Goal: Information Seeking & Learning: Find specific fact

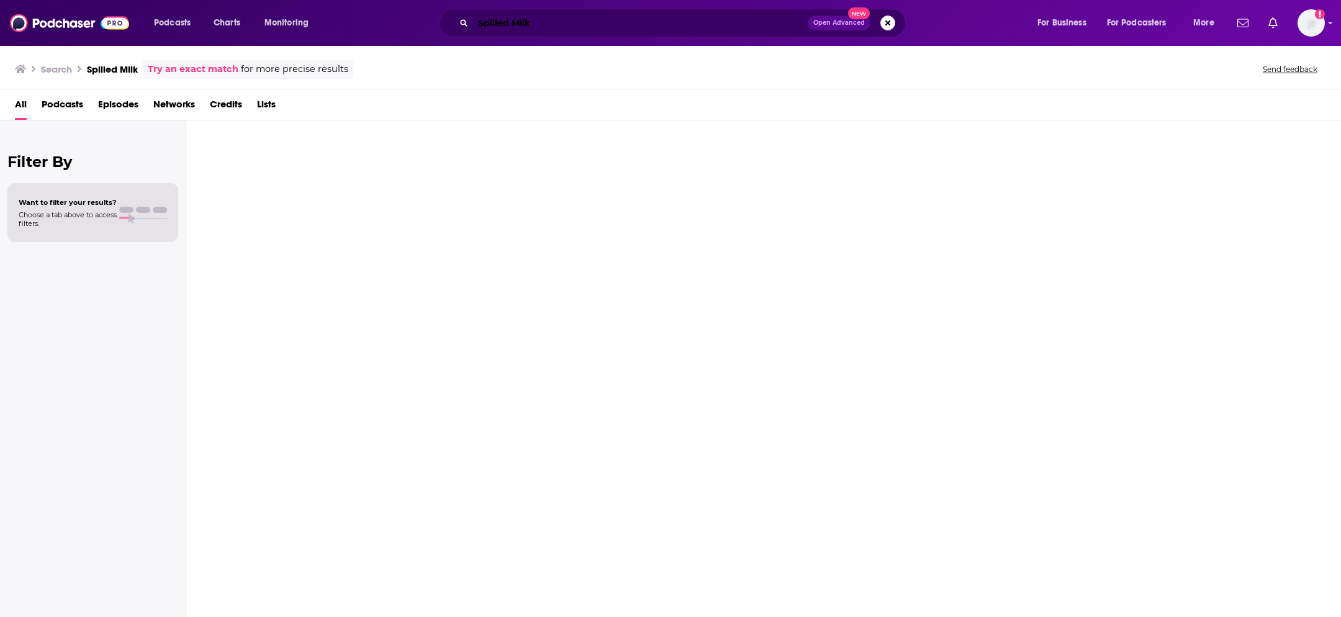
click at [768, 18] on input "Spilled Milk" at bounding box center [640, 23] width 335 height 20
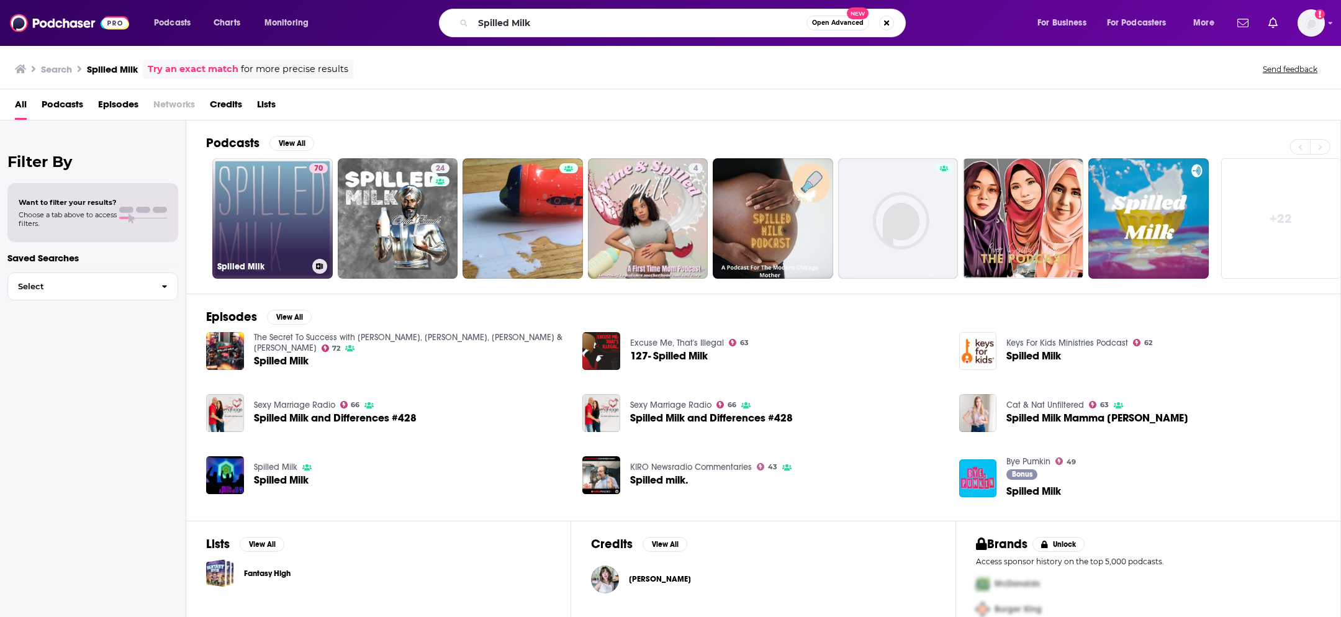
click at [275, 244] on link "70 Spilled Milk" at bounding box center [272, 218] width 120 height 120
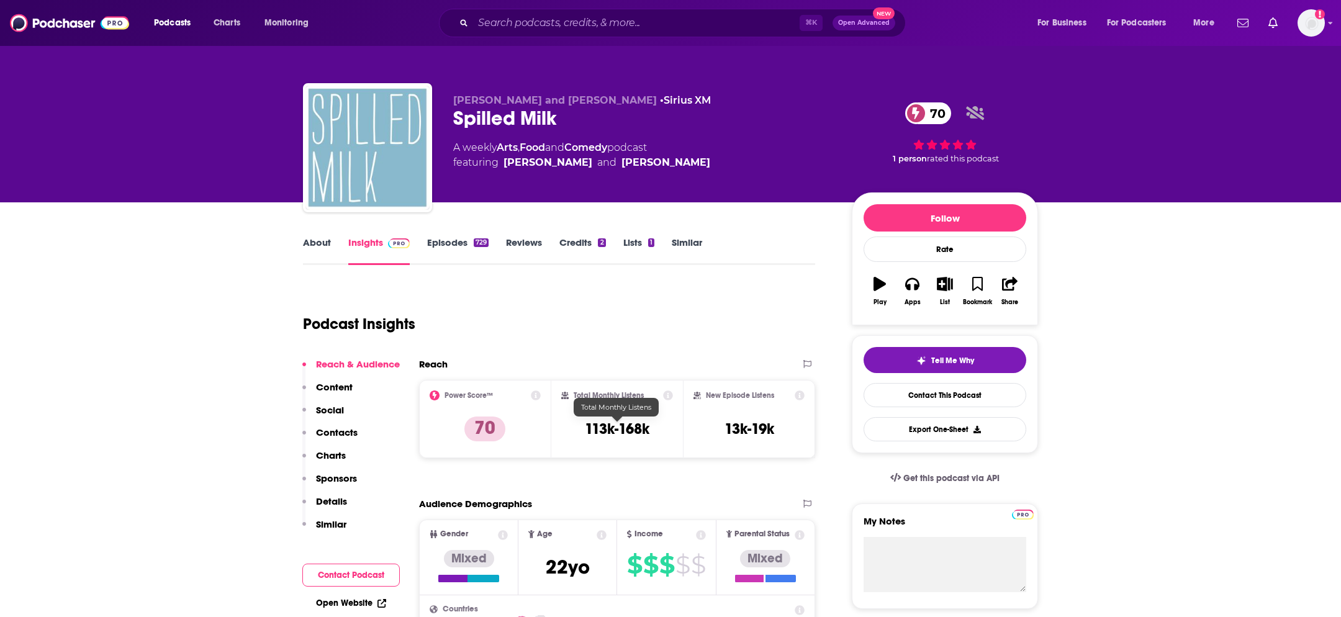
click at [614, 423] on h3 "113k-168k" at bounding box center [617, 429] width 65 height 19
copy div "113k-168k"
click at [520, 24] on input "Search podcasts, credits, & more..." at bounding box center [636, 23] width 327 height 20
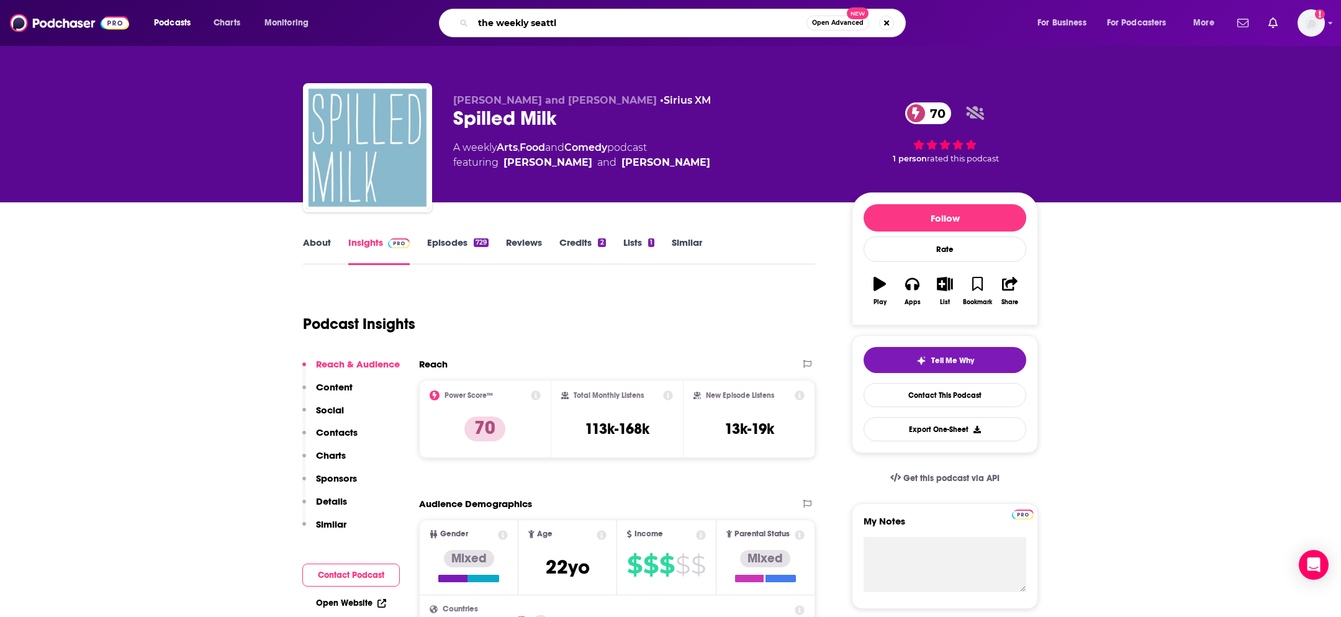
type input "the weekly [GEOGRAPHIC_DATA]"
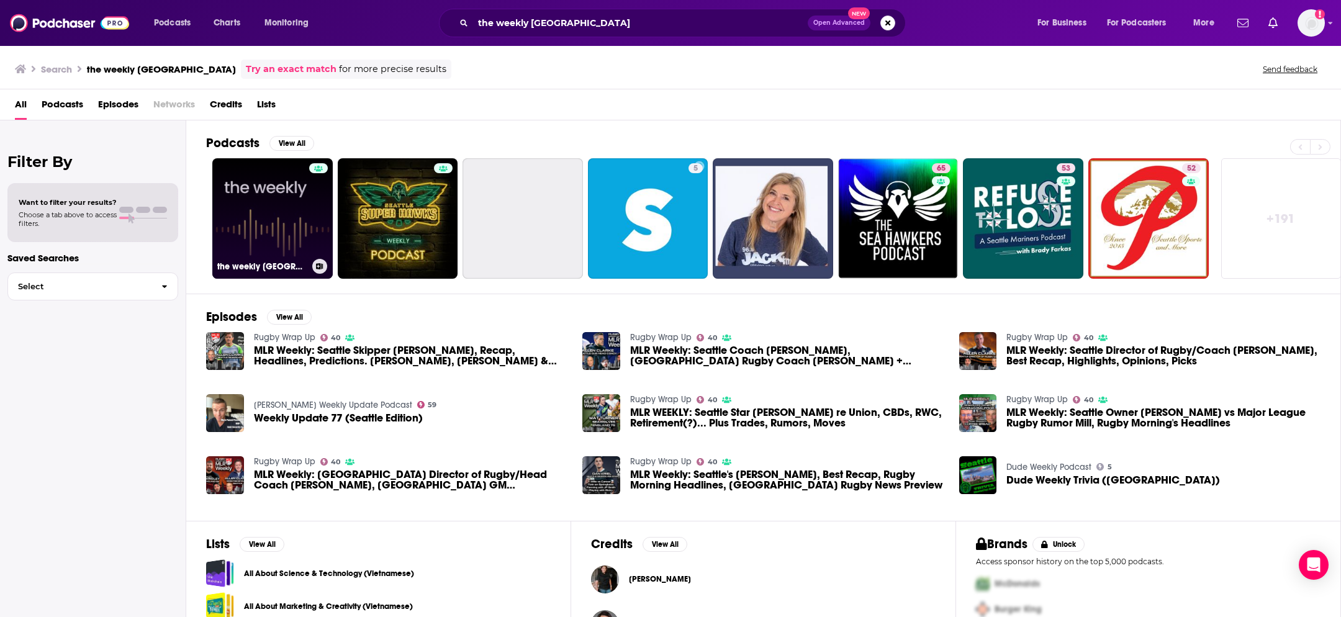
click at [296, 233] on link "the weekly [GEOGRAPHIC_DATA]" at bounding box center [272, 218] width 120 height 120
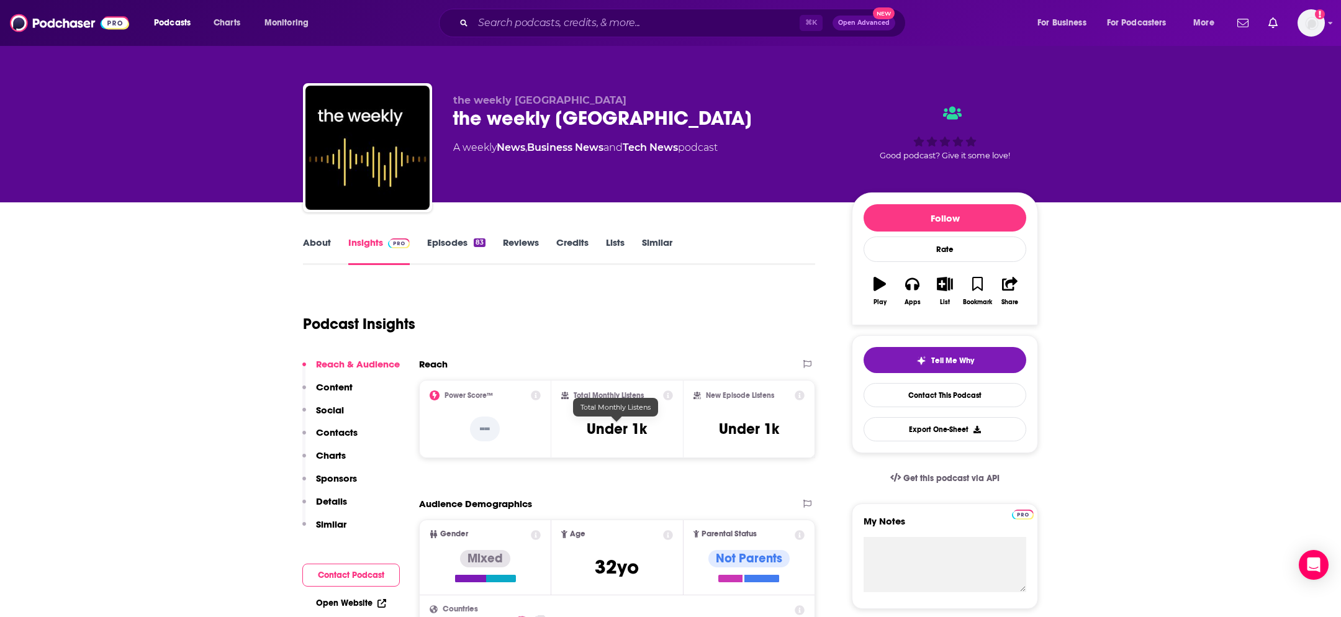
click at [619, 431] on h3 "Under 1k" at bounding box center [617, 429] width 60 height 19
copy div "Under 1k"
click at [525, 32] on input "Search podcasts, credits, & more..." at bounding box center [636, 23] width 327 height 20
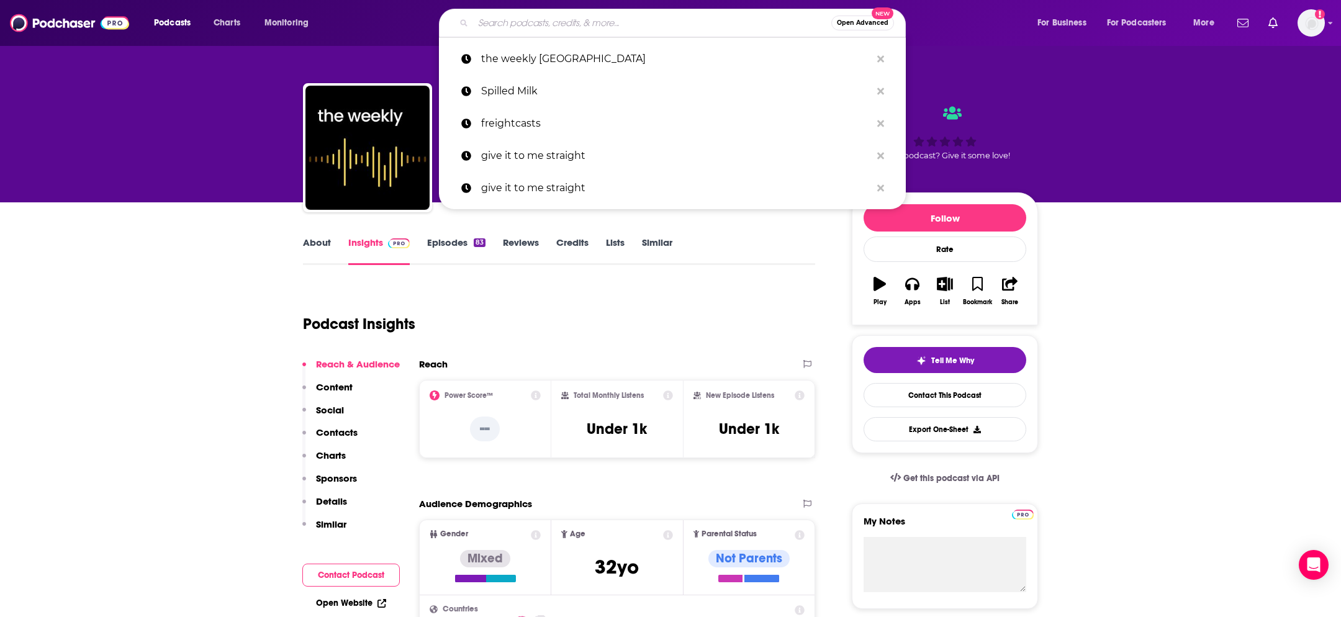
paste input "Town Hall Seattle Civics Series"
type input "Town Hall Seattle Civics Series"
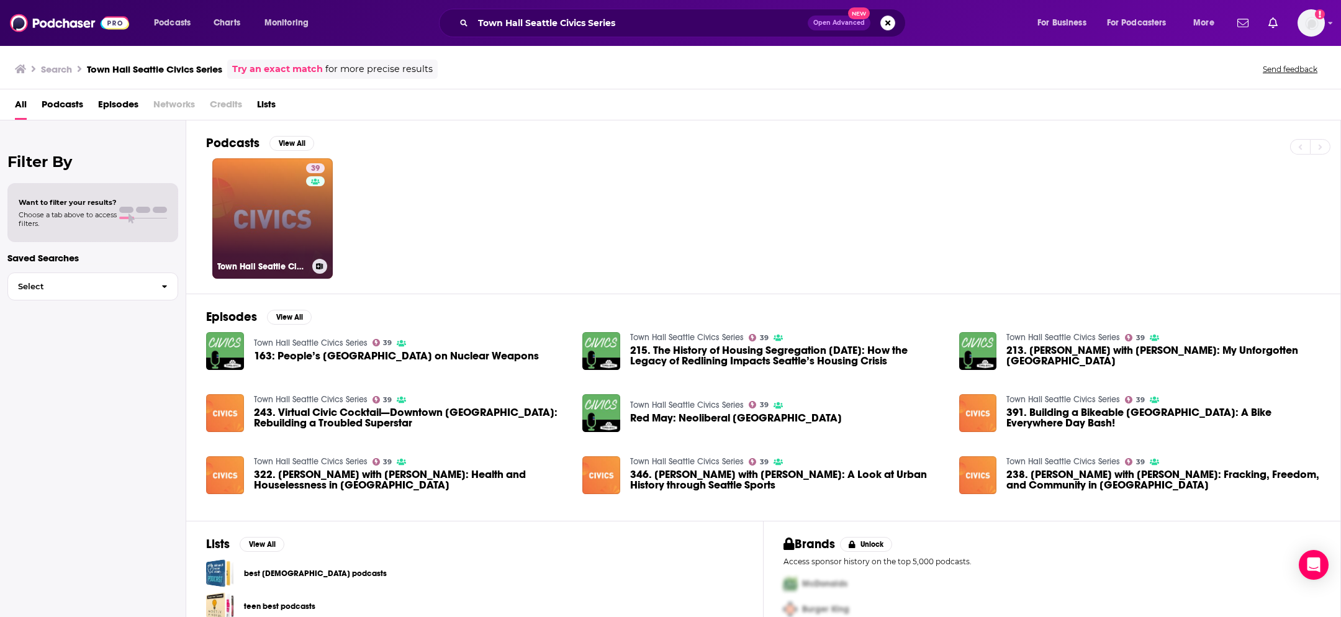
click at [308, 227] on div "39" at bounding box center [317, 211] width 22 height 96
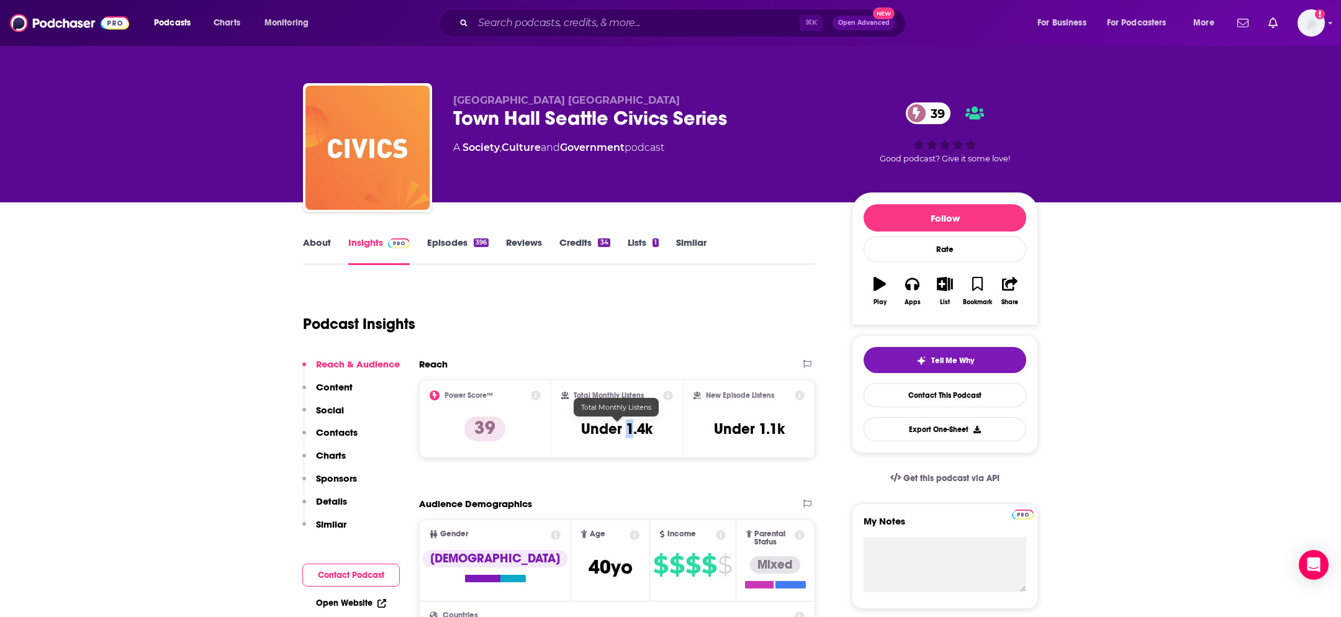
click at [629, 434] on h3 "Under 1.4k" at bounding box center [616, 429] width 71 height 19
click at [558, 26] on input "Search podcasts, credits, & more..." at bounding box center [636, 23] width 327 height 20
paste input "monthly listeners"
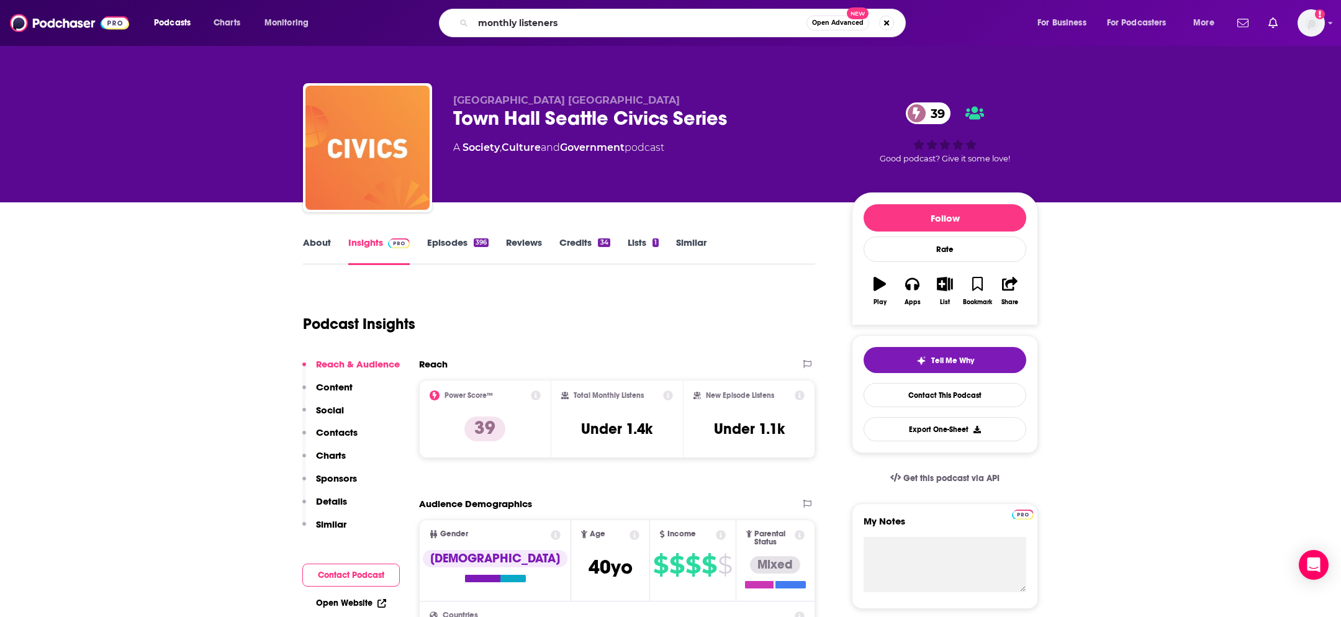
click at [538, 114] on div "Town Hall Seattle Civics Series 39" at bounding box center [642, 118] width 379 height 24
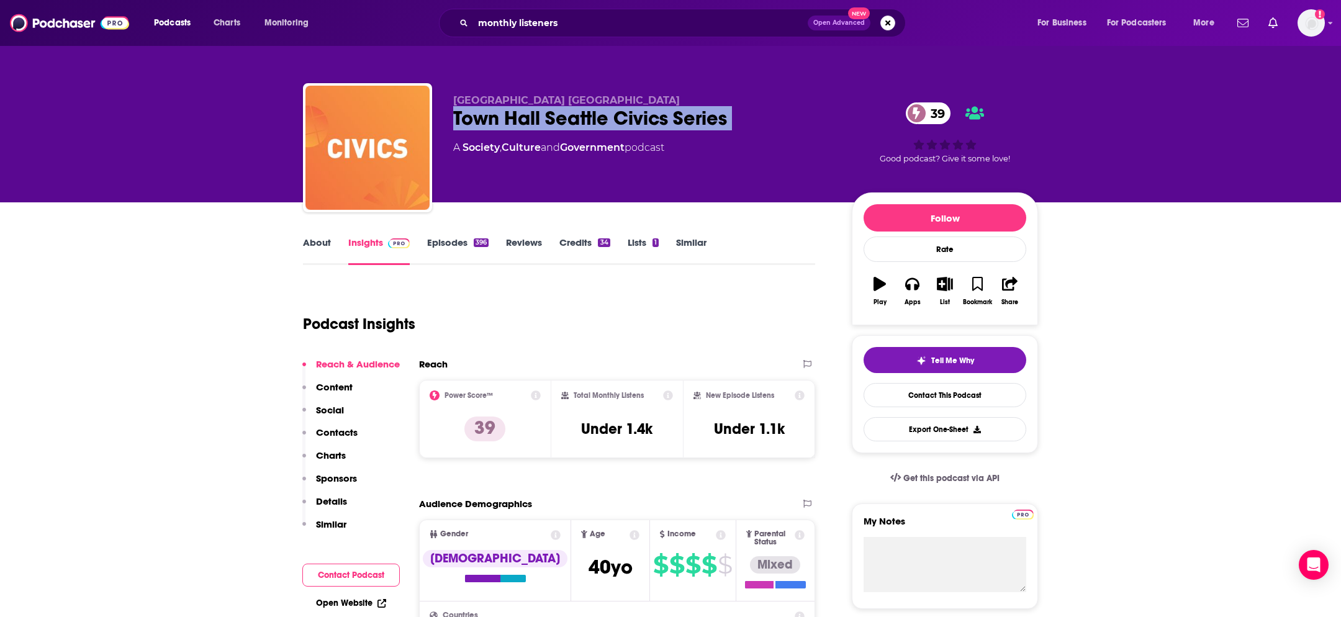
click at [538, 114] on div "Town Hall Seattle Civics Series 39" at bounding box center [642, 118] width 379 height 24
copy div "Town Hall Seattle Civics Series 39"
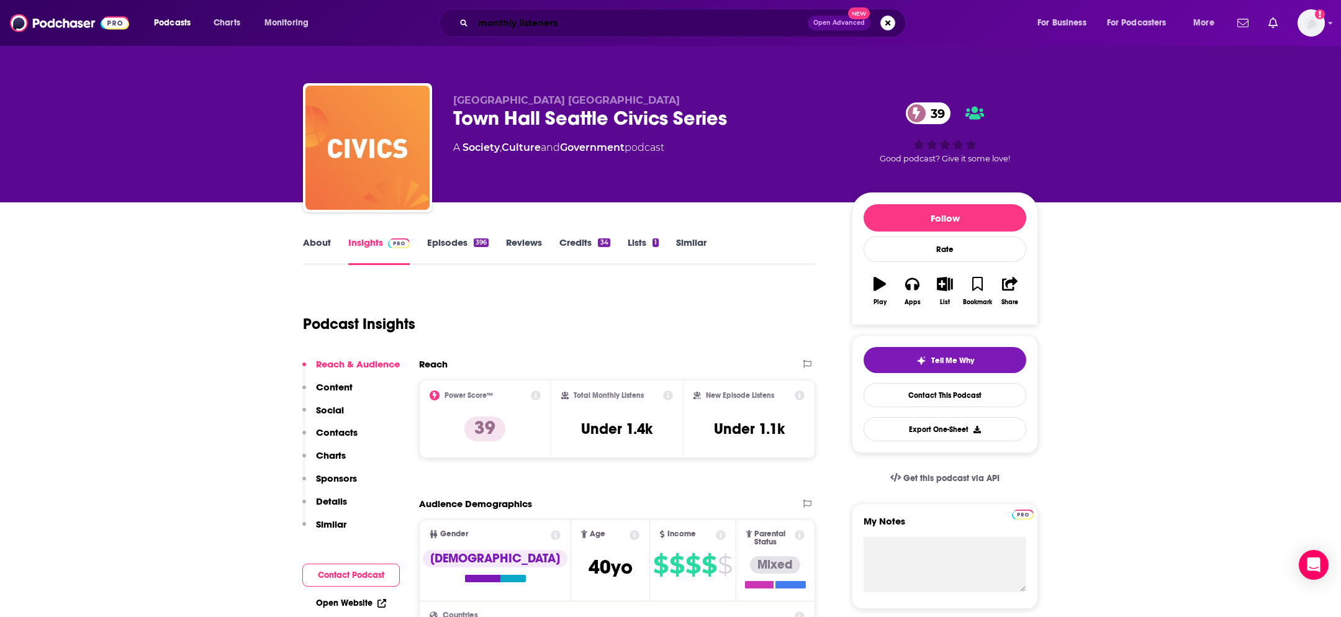
click at [535, 16] on input "monthly listeners" at bounding box center [640, 23] width 335 height 20
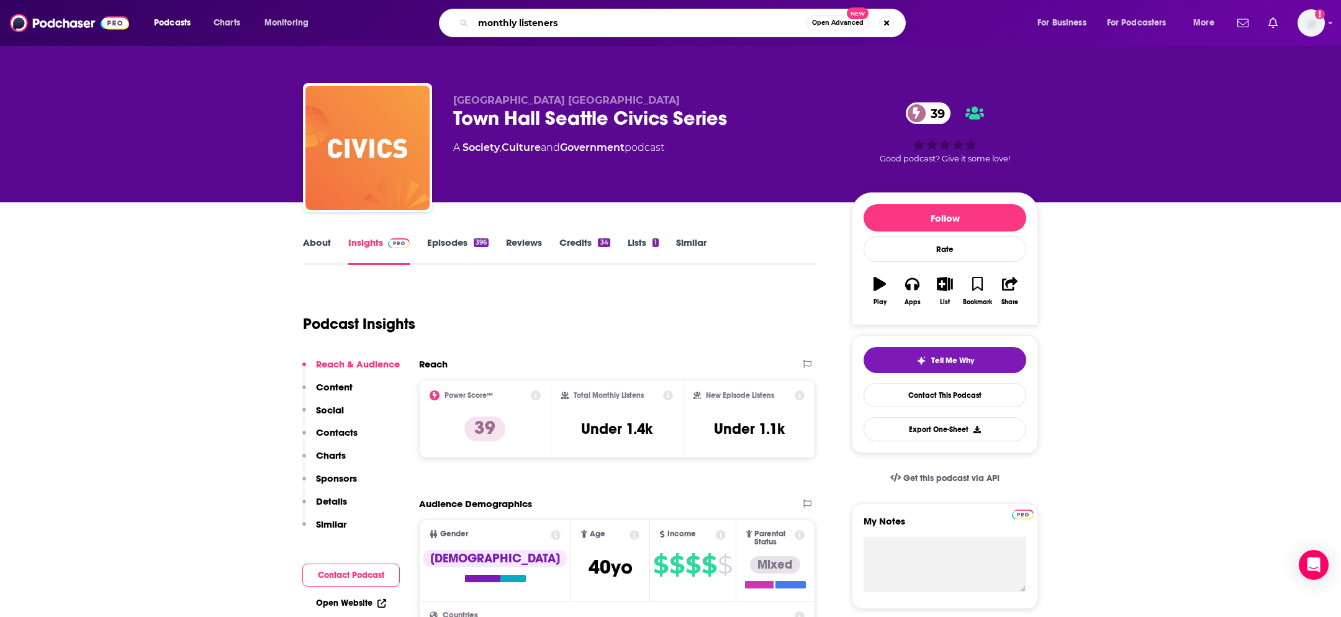
click at [535, 16] on input "monthly listeners" at bounding box center [639, 23] width 333 height 20
paste input "Town Hall [GEOGRAPHIC_DATA] Civics Serie"
click at [574, 23] on input "Town Hall Seattle Civics Series" at bounding box center [639, 23] width 333 height 20
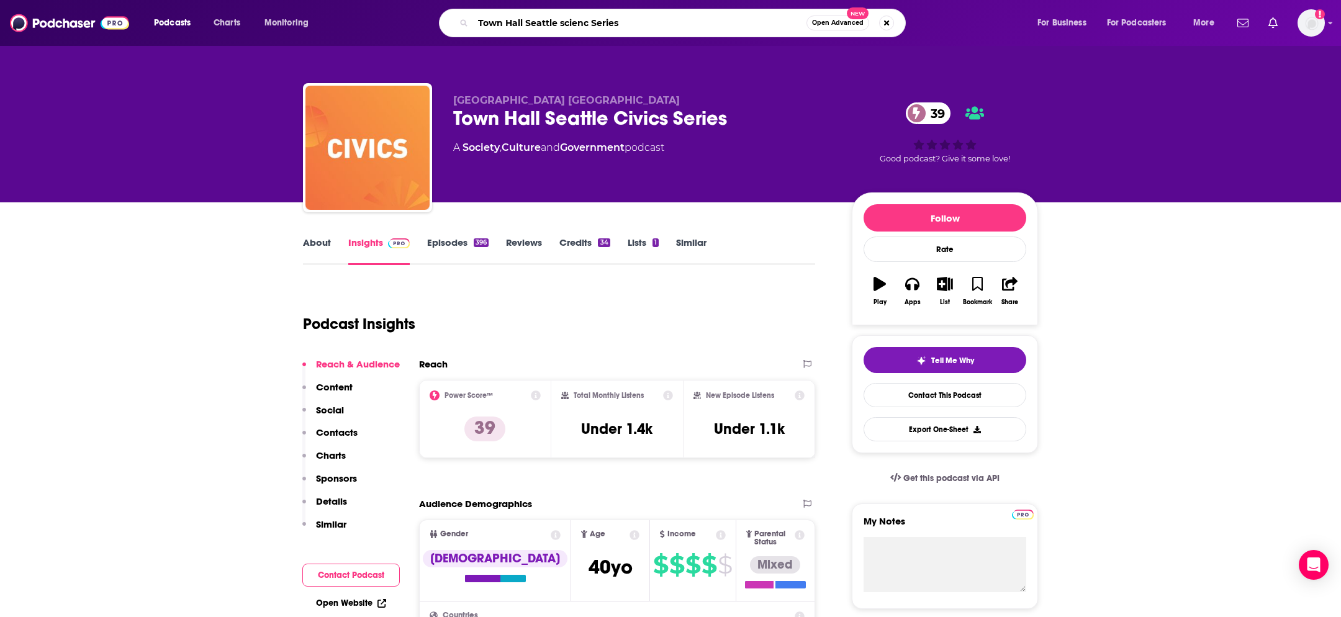
type input "Town Hall Seattle science Series"
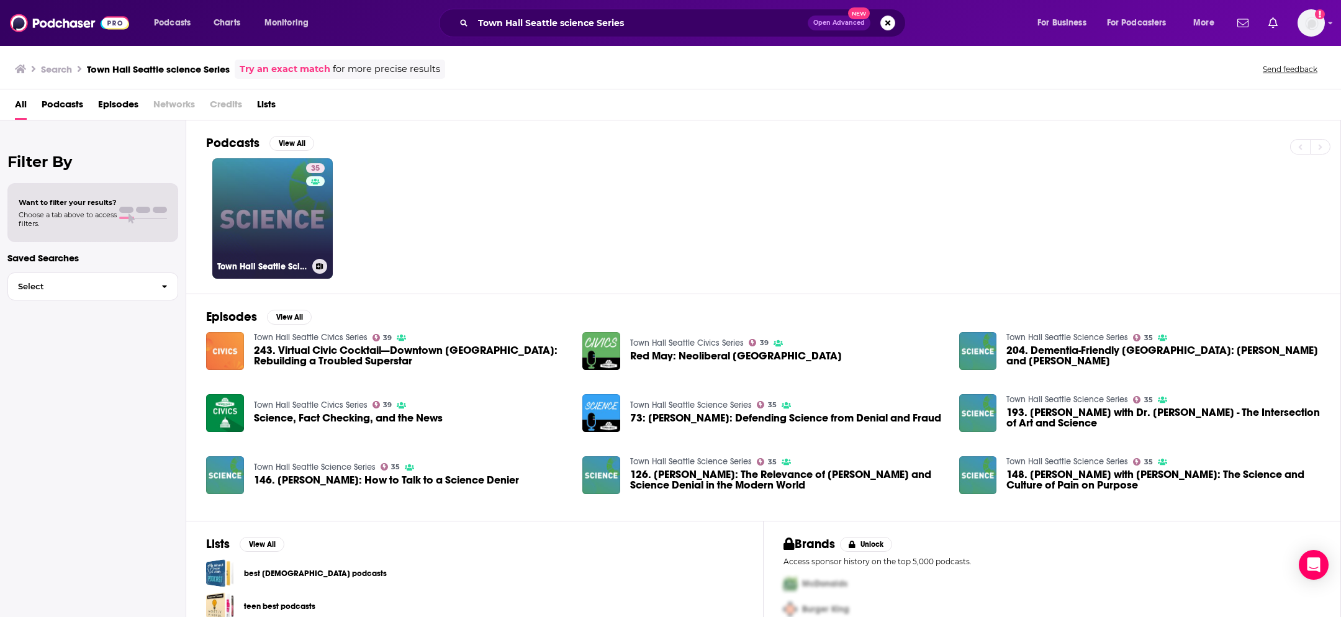
click at [289, 238] on link "35 Town Hall Seattle Science Series" at bounding box center [272, 218] width 120 height 120
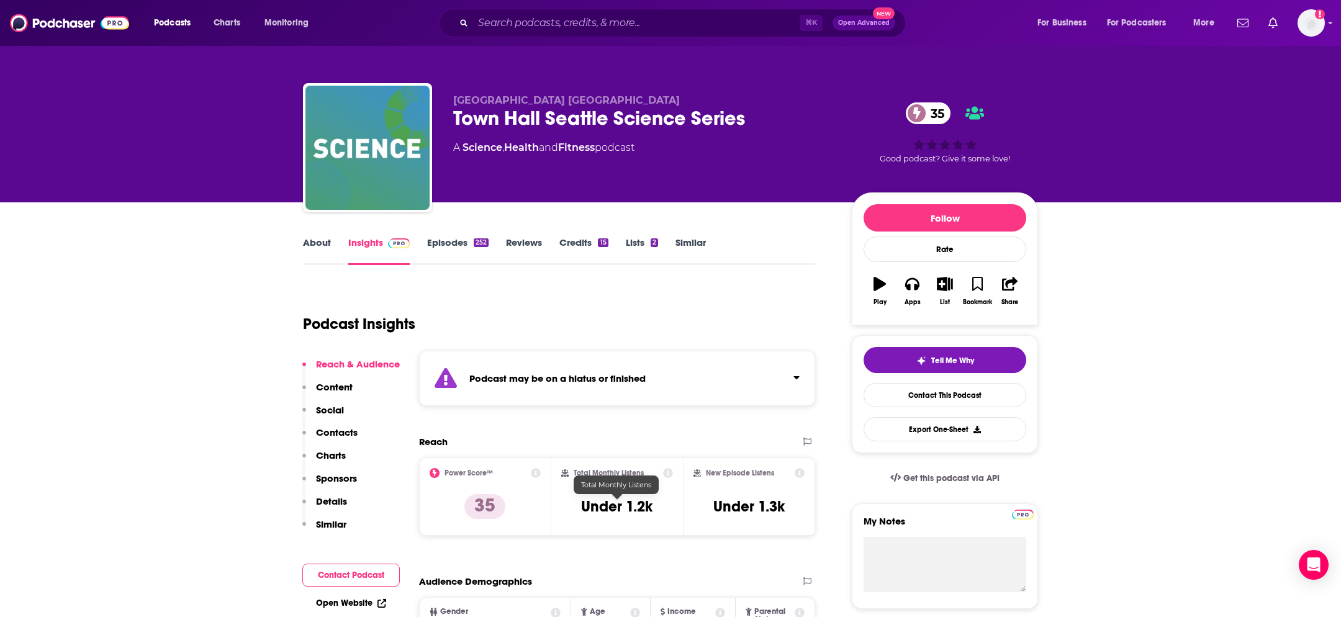
click at [619, 510] on h3 "Under 1.2k" at bounding box center [616, 506] width 71 height 19
copy div "Under 1.2k"
click at [525, 29] on input "Search podcasts, credits, & more..." at bounding box center [636, 23] width 327 height 20
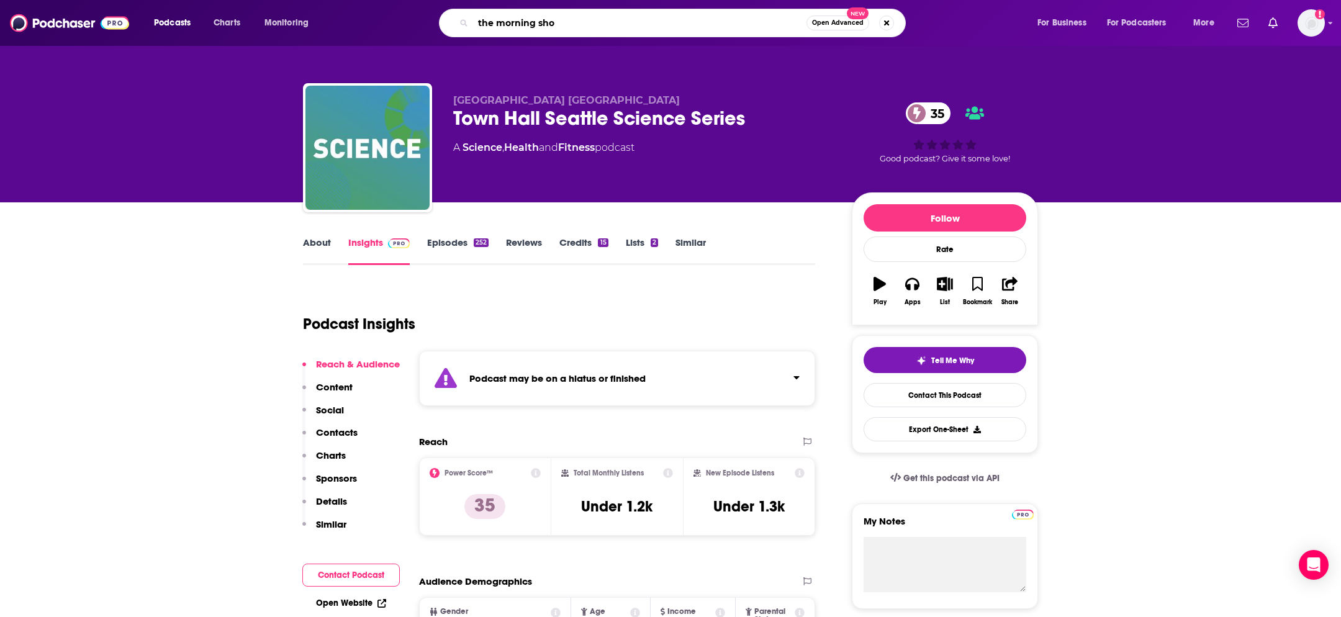
type input "the morning show"
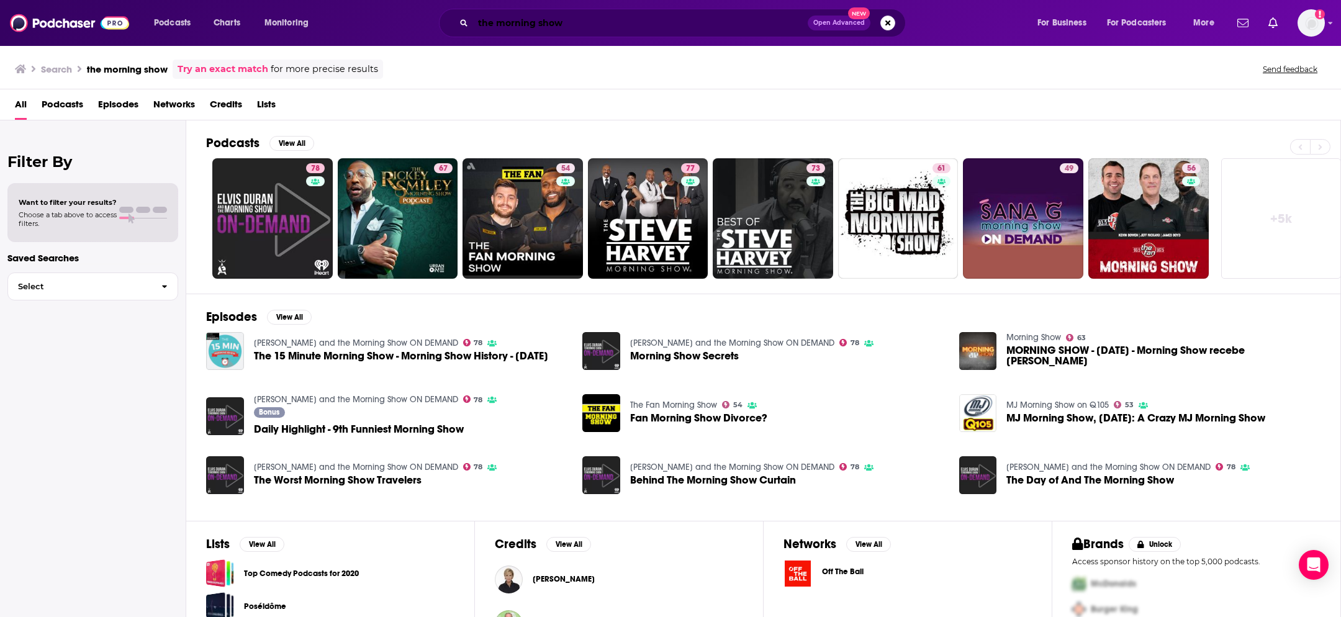
click at [579, 25] on input "the morning show" at bounding box center [640, 23] width 335 height 20
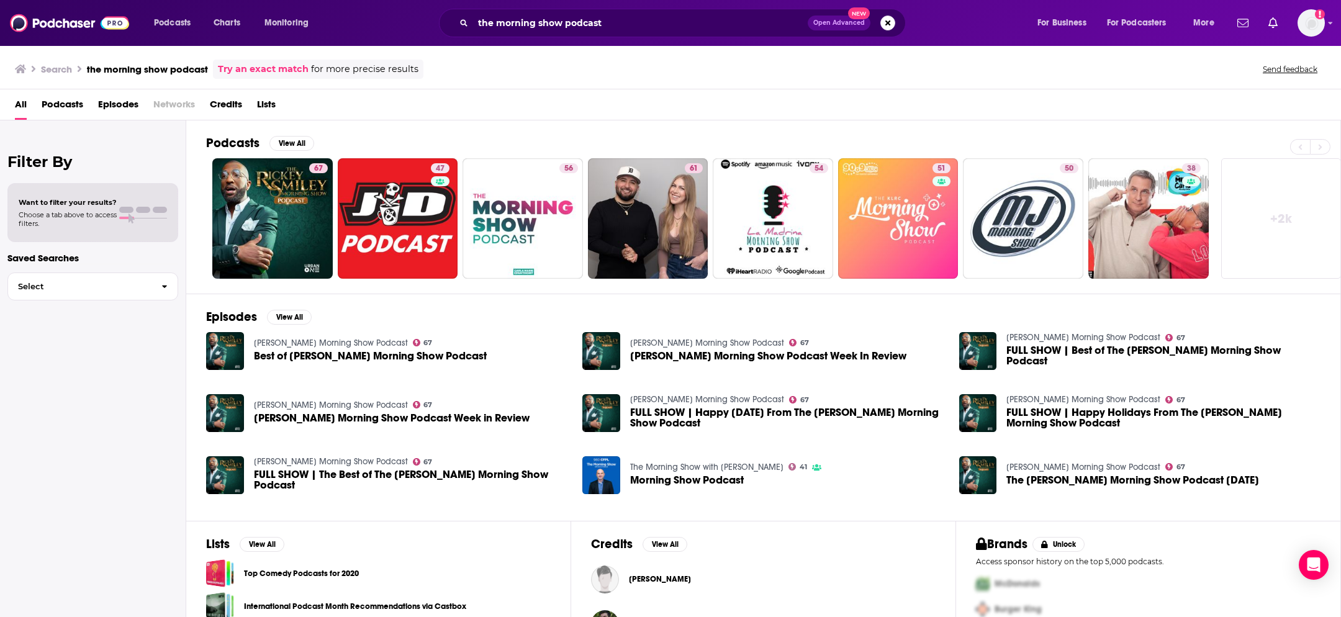
click at [561, 43] on div "Podcasts Charts Monitoring the morning show podcast Open Advanced New For Busin…" at bounding box center [670, 23] width 1341 height 46
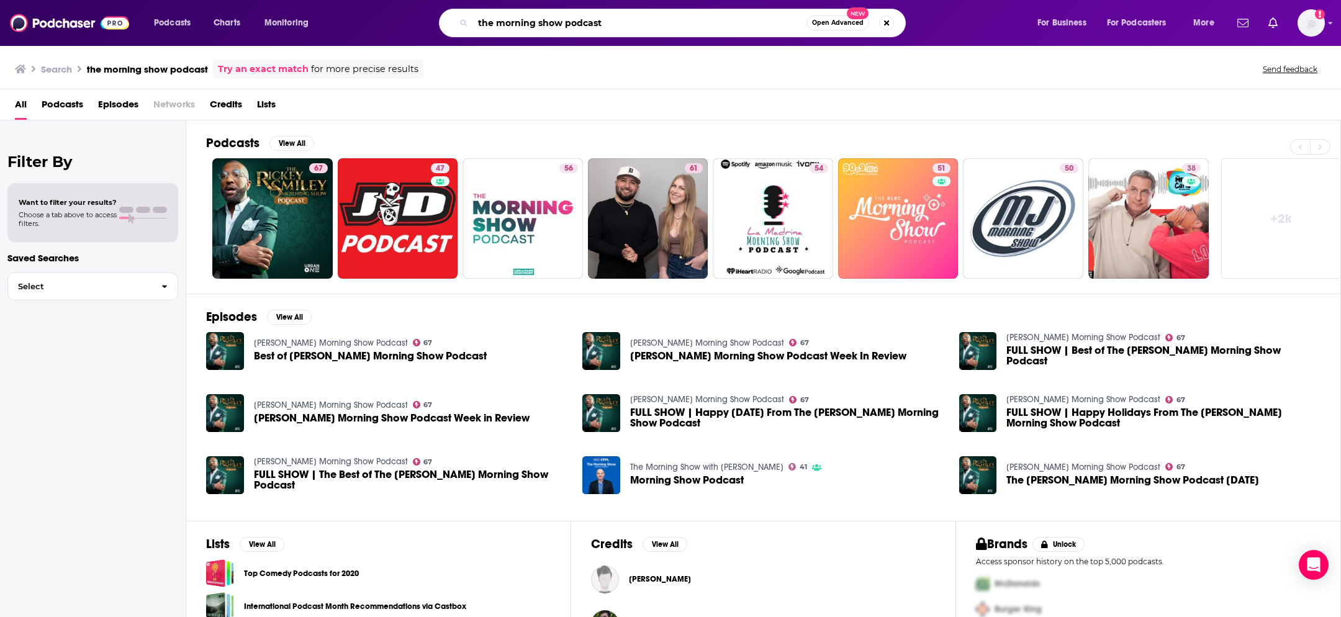
click at [563, 19] on input "the morning show podcast" at bounding box center [639, 23] width 333 height 20
paste input "Seattle Voice"
type input "Seattle Voice"
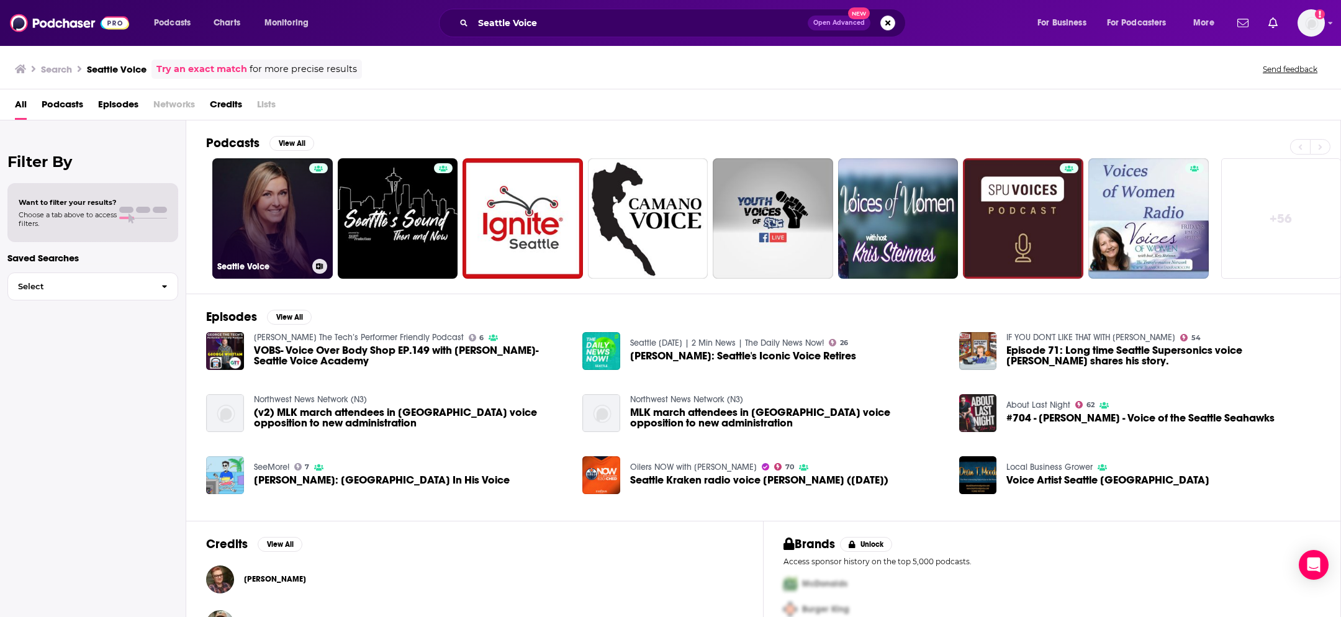
click at [287, 237] on link "Seattle Voice" at bounding box center [272, 218] width 120 height 120
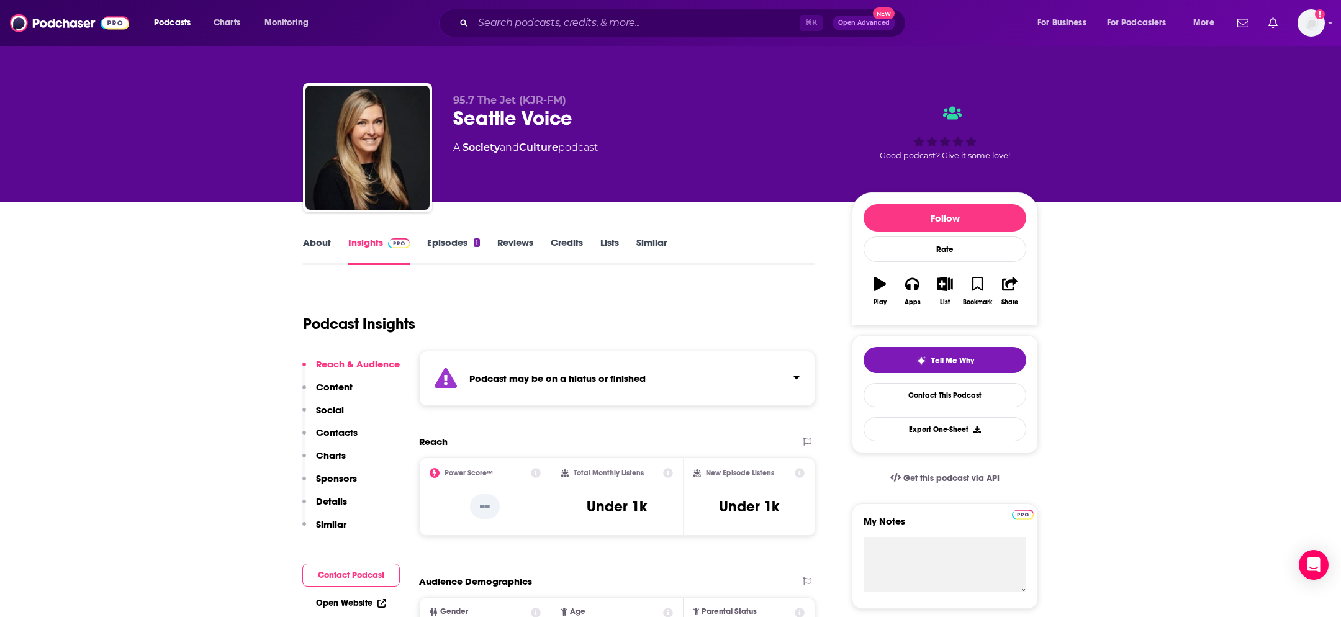
click at [461, 243] on link "Episodes 1" at bounding box center [453, 251] width 53 height 29
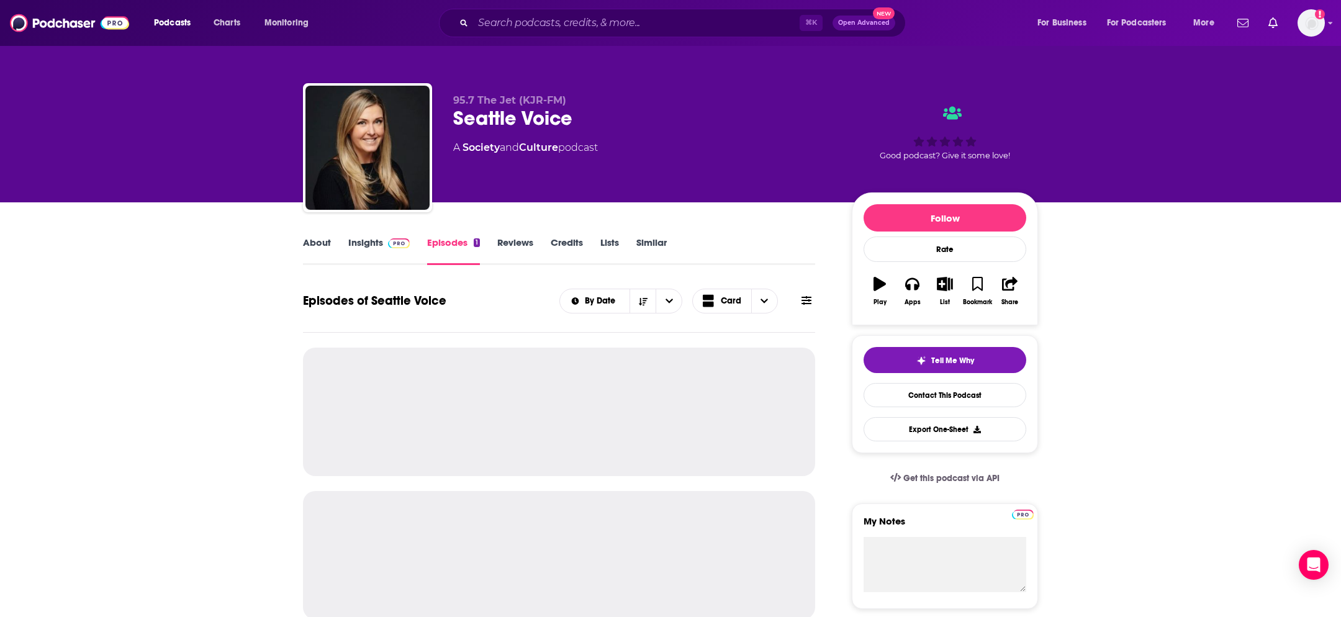
click at [384, 238] on span at bounding box center [396, 243] width 27 height 12
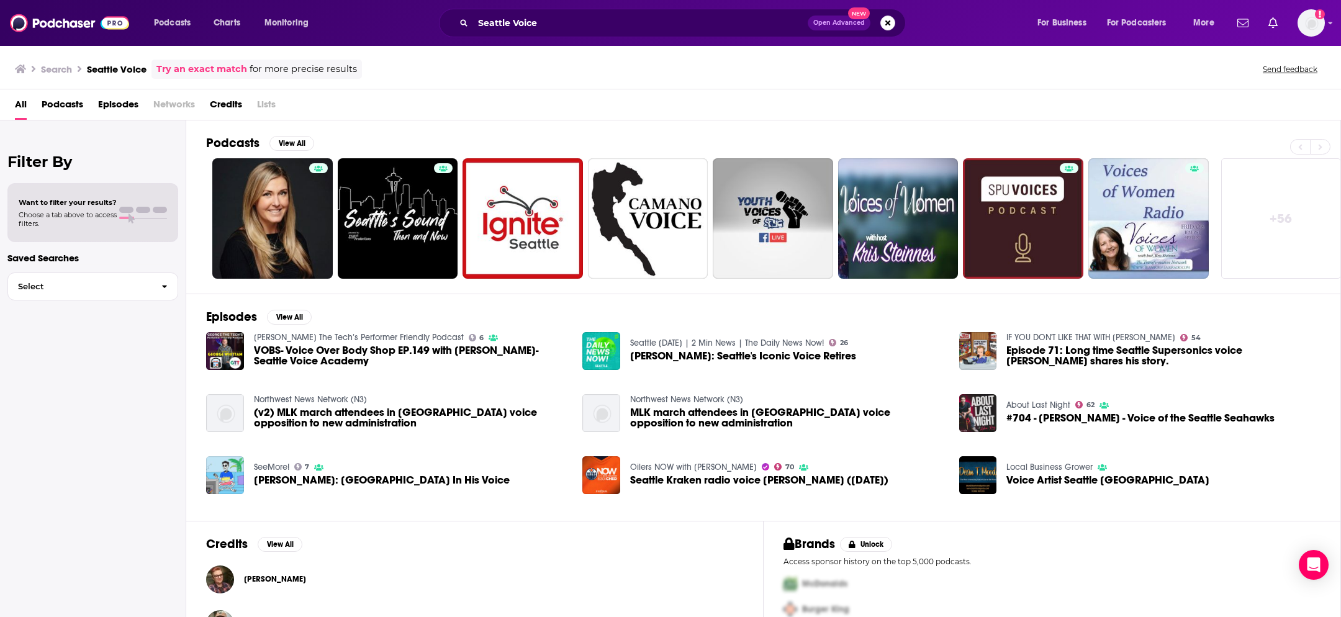
click at [589, 34] on div "Seattle Voice Open Advanced New" at bounding box center [672, 23] width 467 height 29
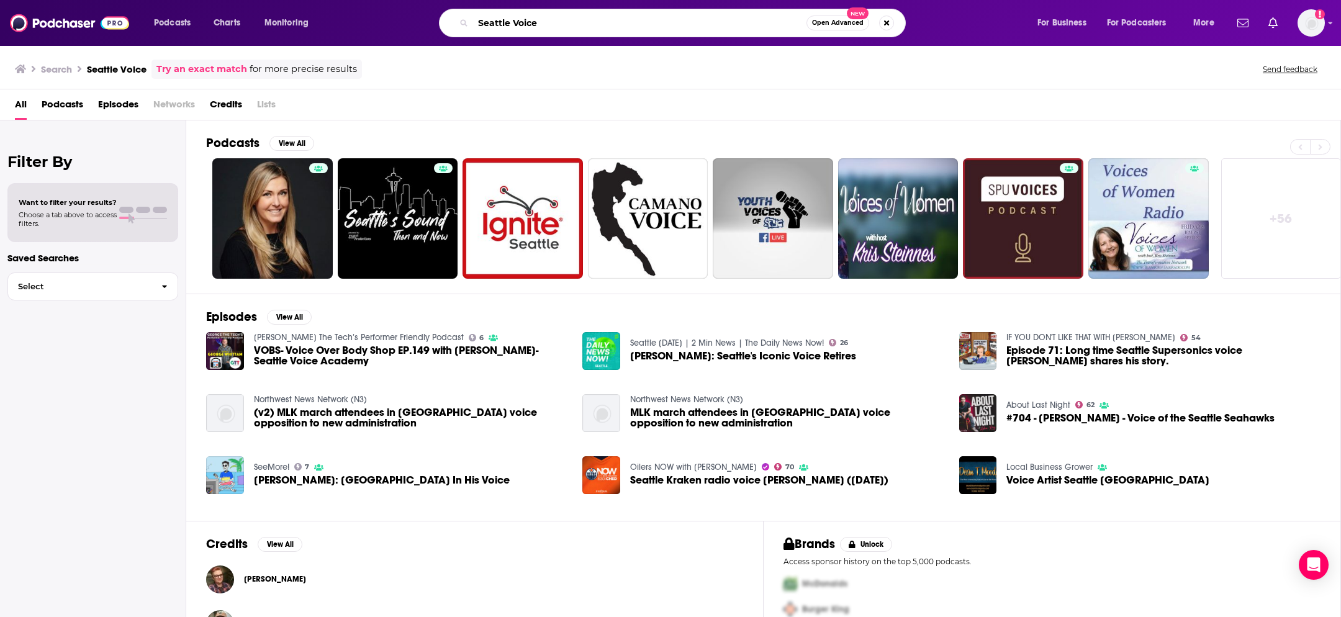
click at [589, 21] on input "Seattle Voice" at bounding box center [639, 23] width 333 height 20
paste input "Fox13 Northwest Weather Podcast"
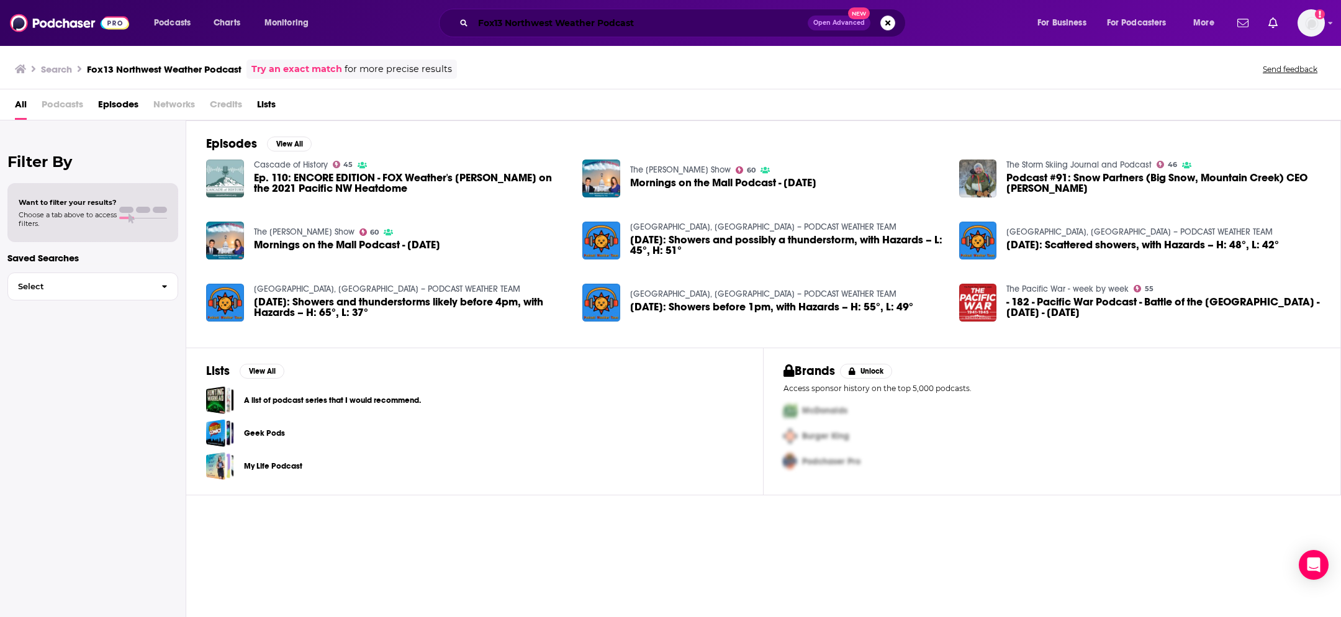
click at [633, 19] on input "Fox13 Northwest Weather Podcast" at bounding box center [640, 23] width 335 height 20
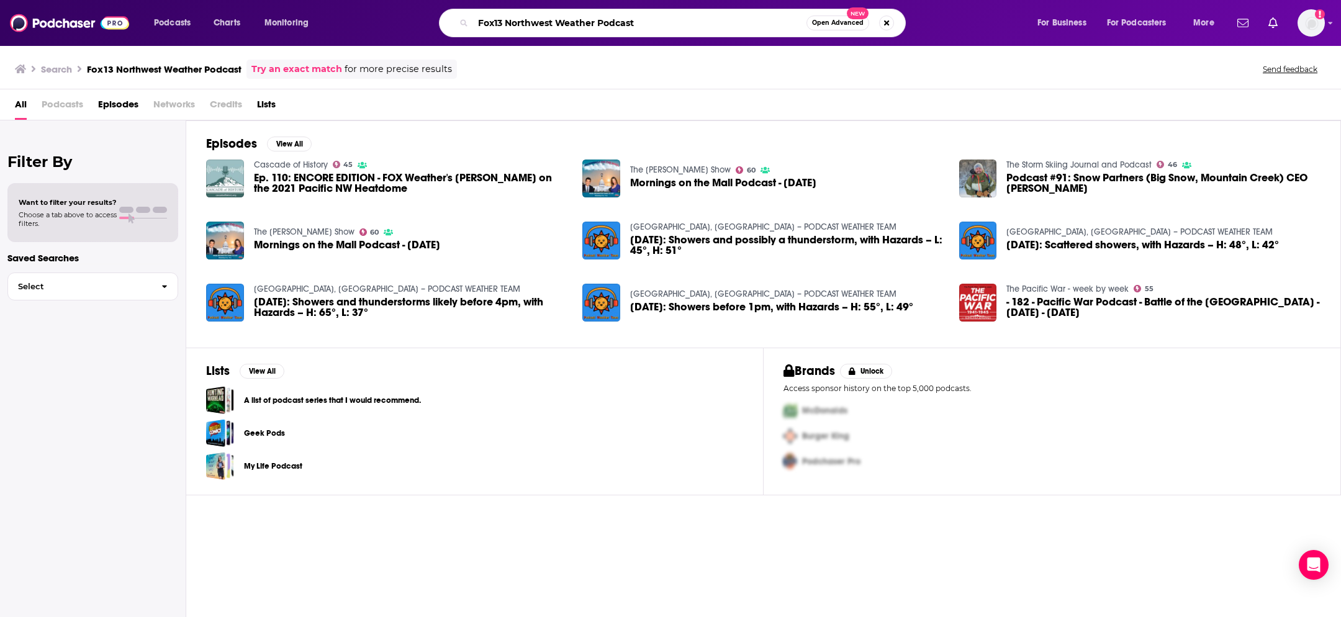
drag, startPoint x: 646, startPoint y: 19, endPoint x: 599, endPoint y: 22, distance: 48.0
click at [599, 22] on input "Fox13 Northwest Weather Podcast" at bounding box center [639, 23] width 333 height 20
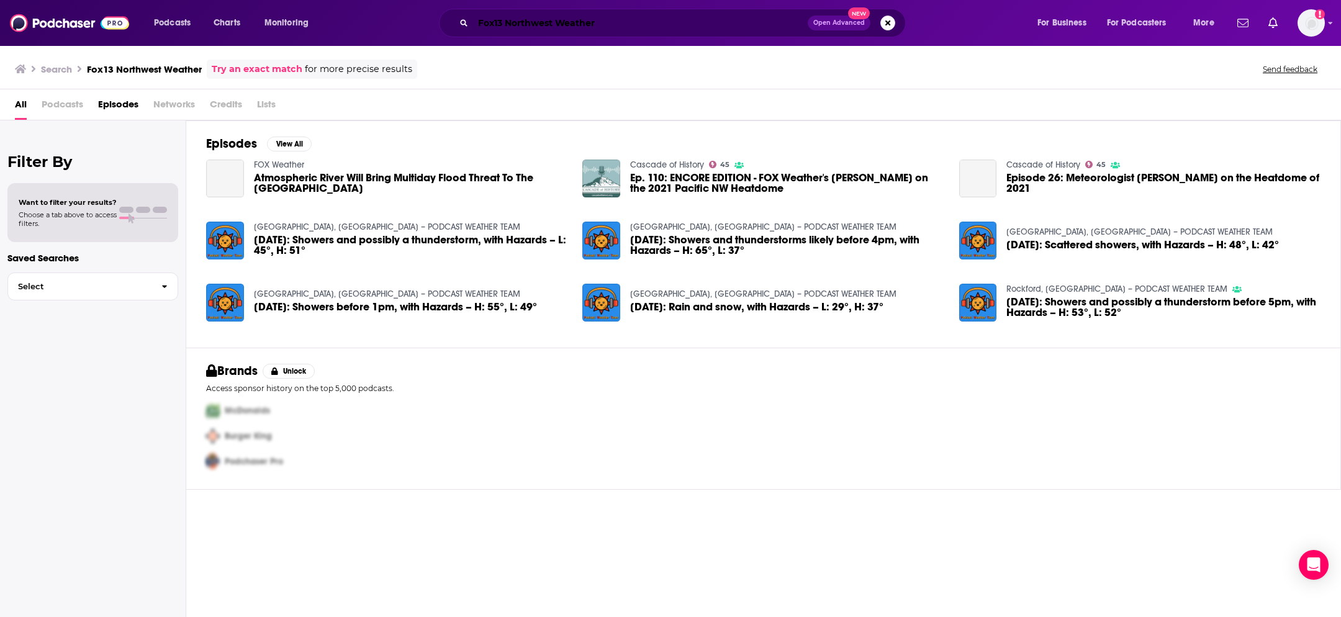
click at [644, 17] on input "Fox13 Northwest Weather" at bounding box center [640, 23] width 335 height 20
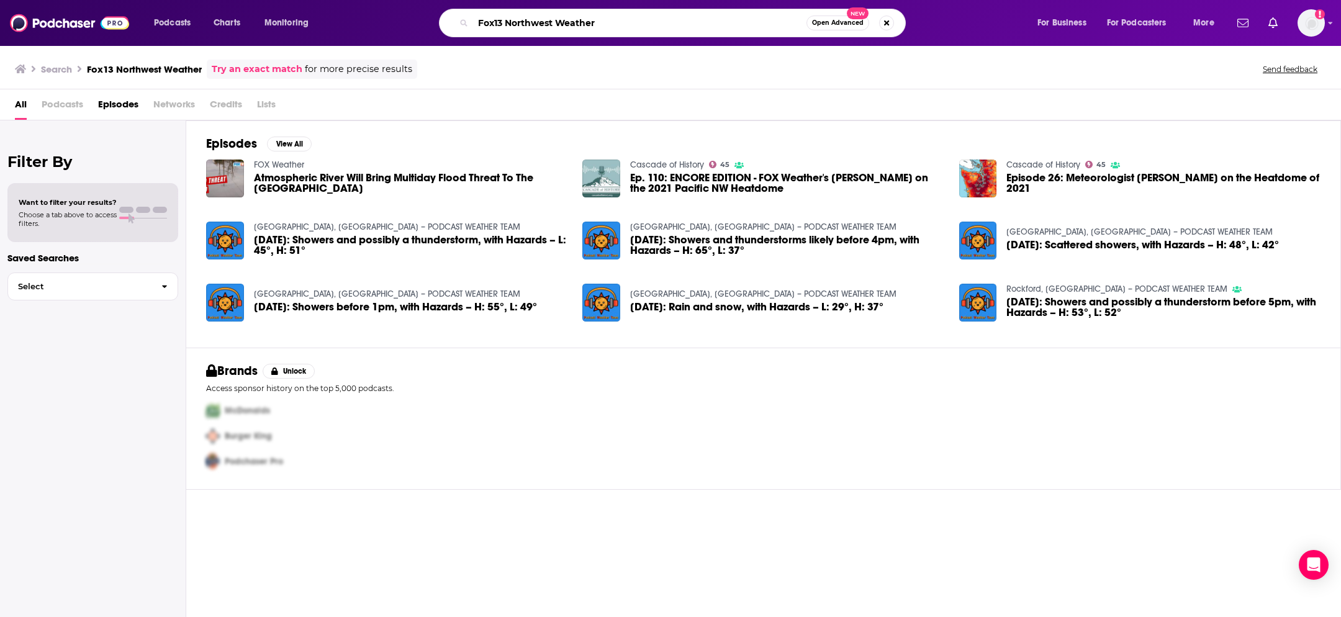
click at [622, 23] on input "Fox13 Northwest Weather" at bounding box center [639, 23] width 333 height 20
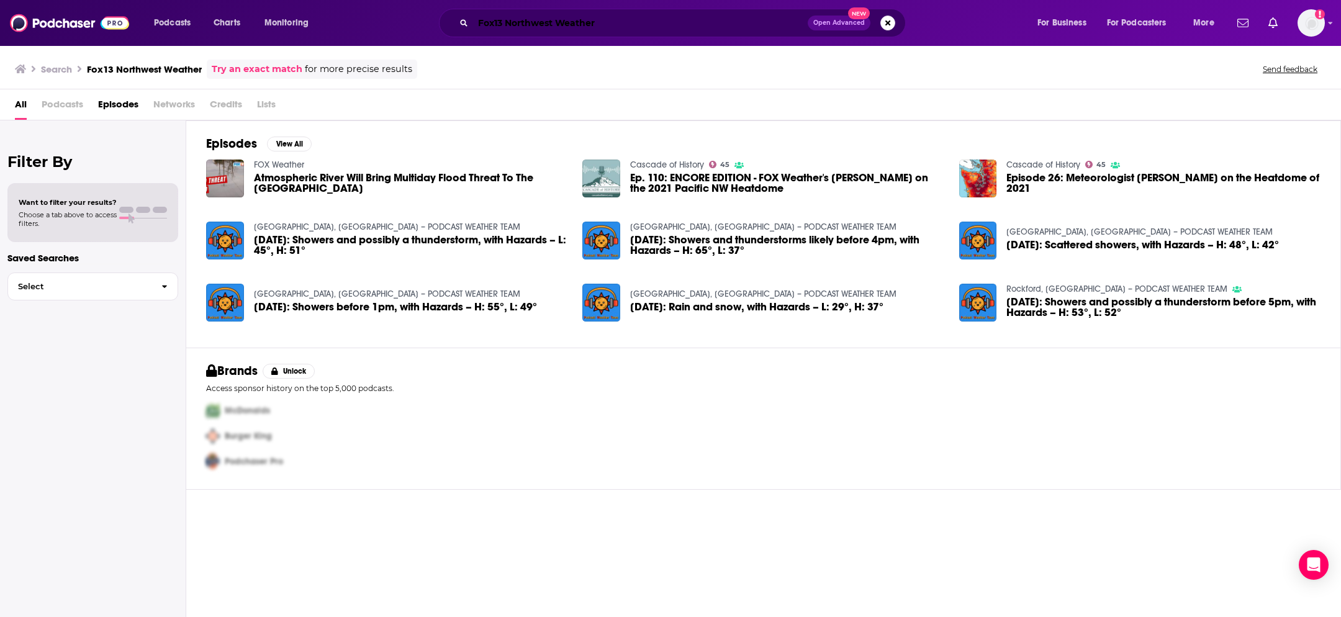
click at [552, 30] on input "Fox13 Northwest Weather" at bounding box center [640, 23] width 335 height 20
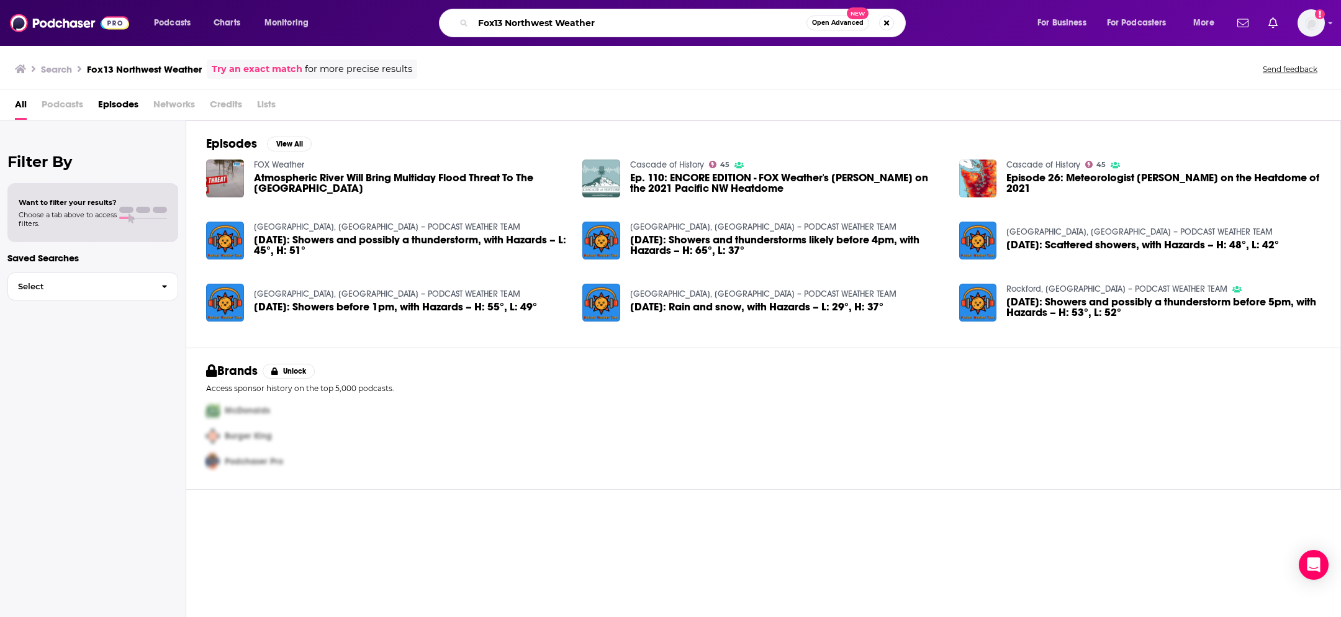
drag, startPoint x: 606, startPoint y: 20, endPoint x: 508, endPoint y: 21, distance: 98.1
click at [508, 21] on input "Fox13 Northwest Weather" at bounding box center [639, 23] width 333 height 20
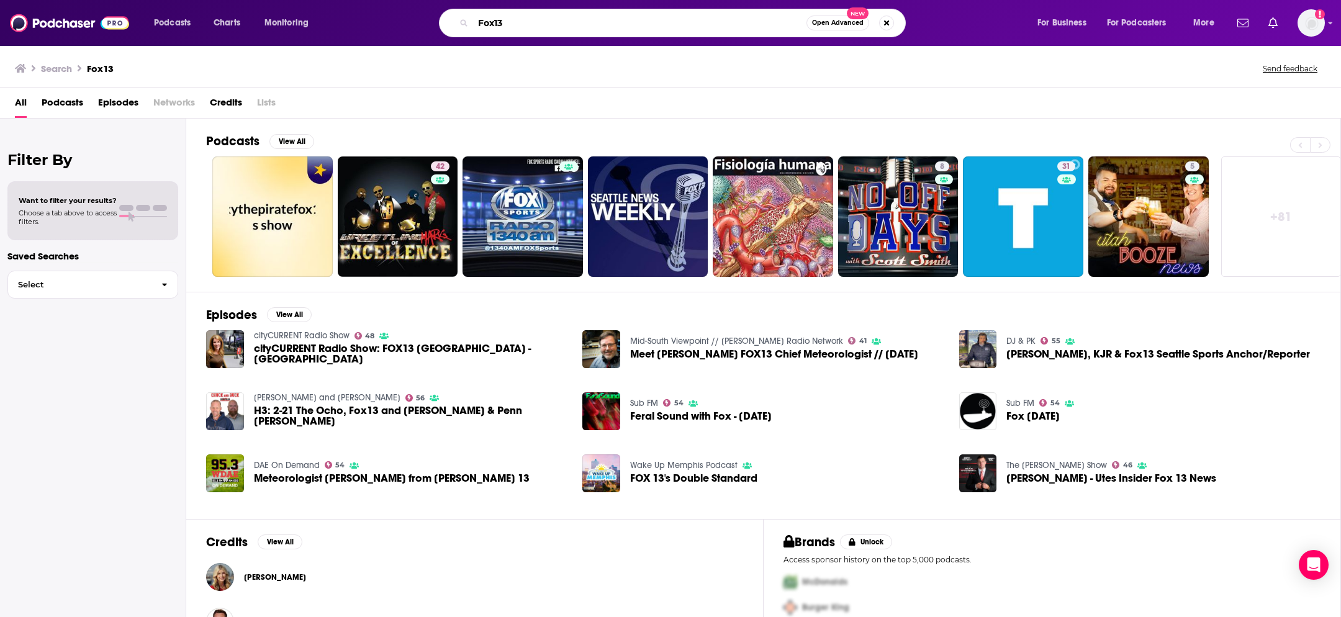
click at [565, 19] on input "Fox13" at bounding box center [639, 23] width 333 height 20
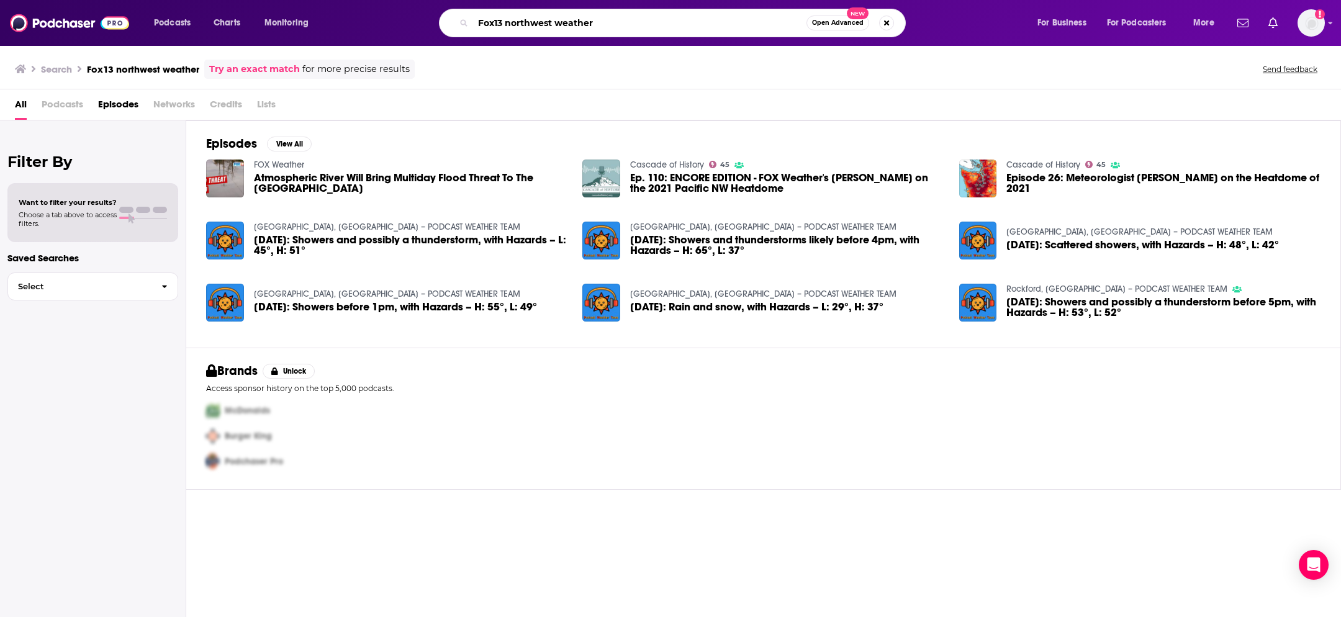
click at [579, 26] on input "Fox13 northwest weather" at bounding box center [639, 23] width 333 height 20
paste input "Northwest Weather Podcast"
type input "Northwest Weather Podcast"
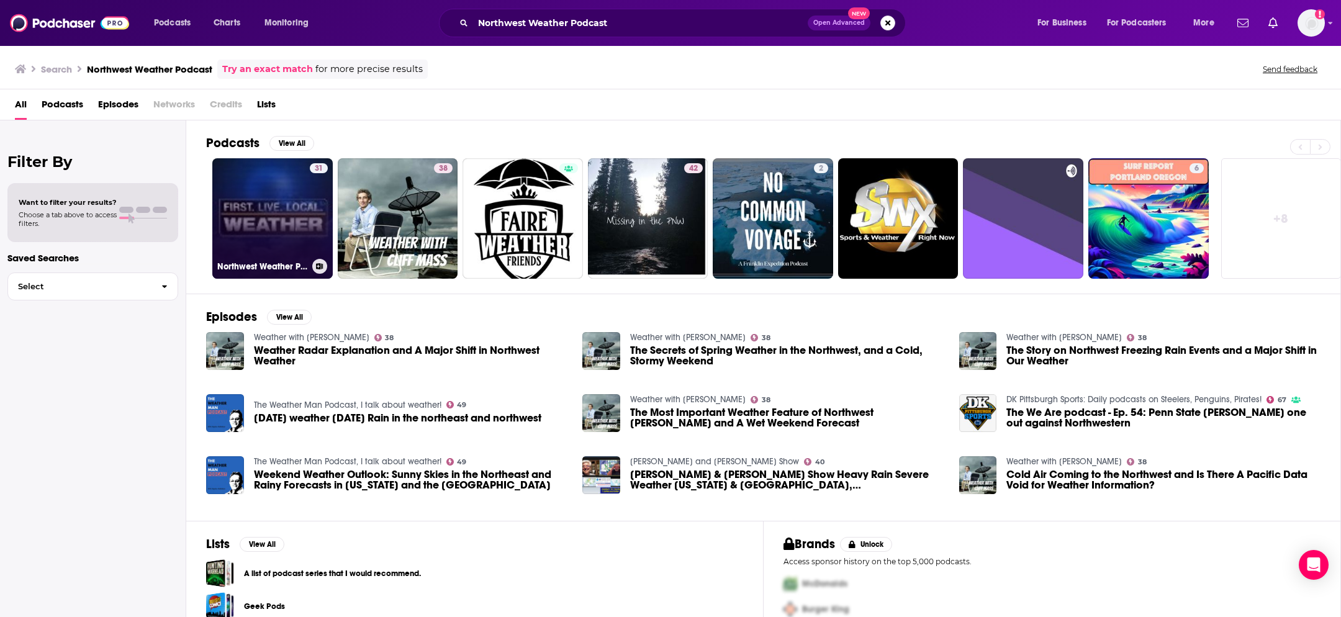
click at [242, 224] on link "31 Northwest Weather Podcast" at bounding box center [272, 218] width 120 height 120
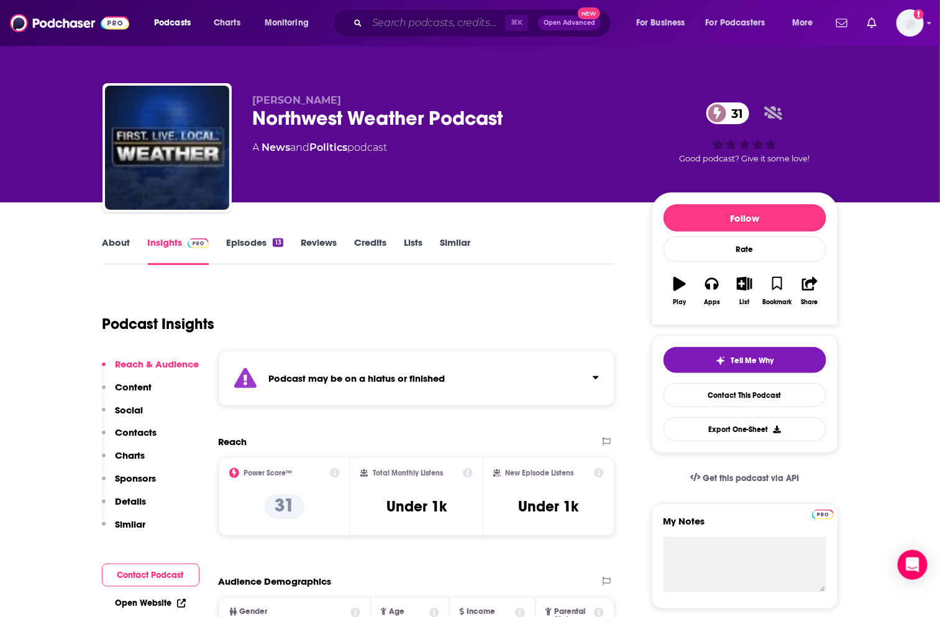
click at [408, 20] on input "Search podcasts, credits, & more..." at bounding box center [436, 23] width 138 height 20
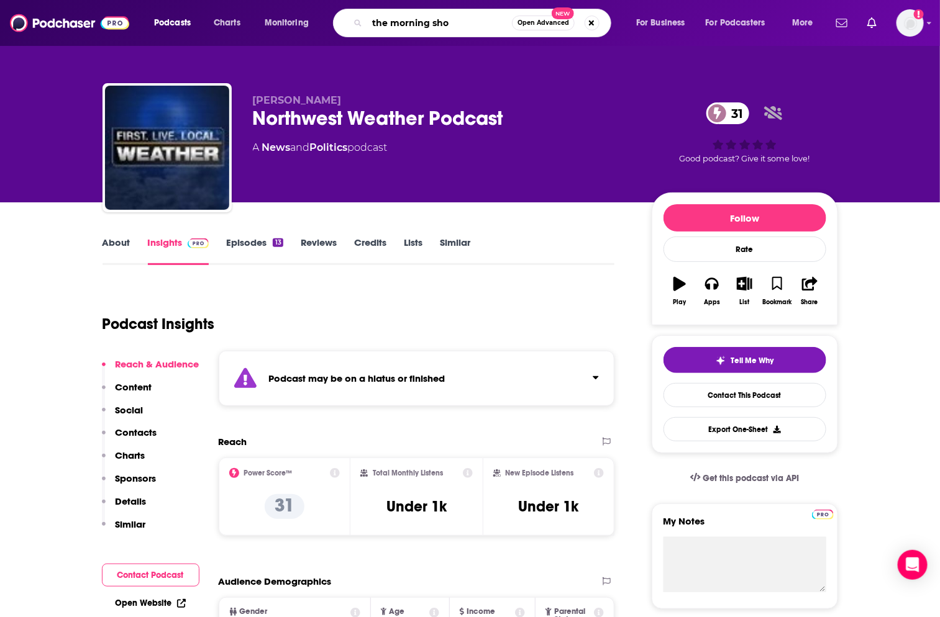
type input "the morning show"
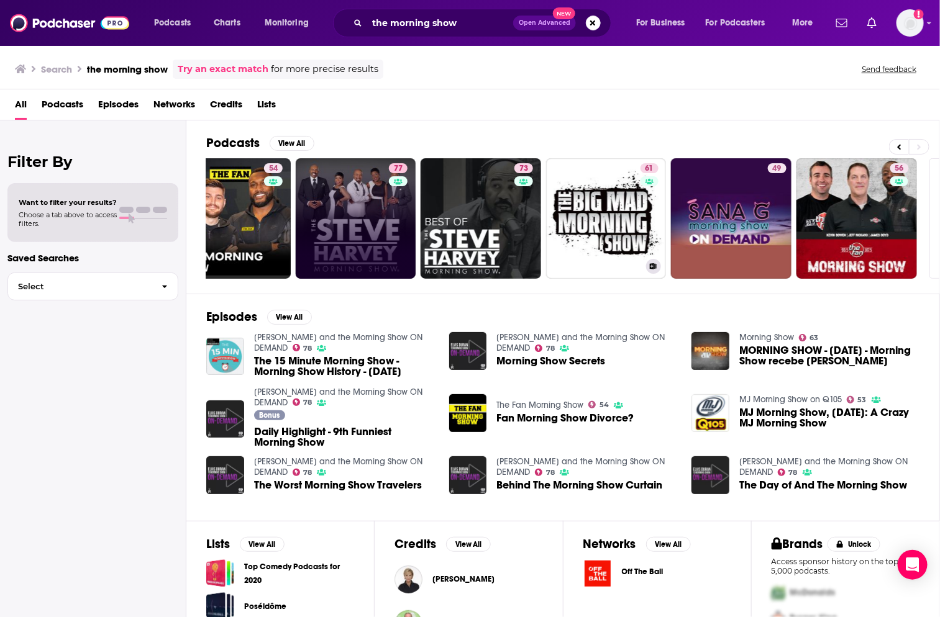
scroll to position [0, 407]
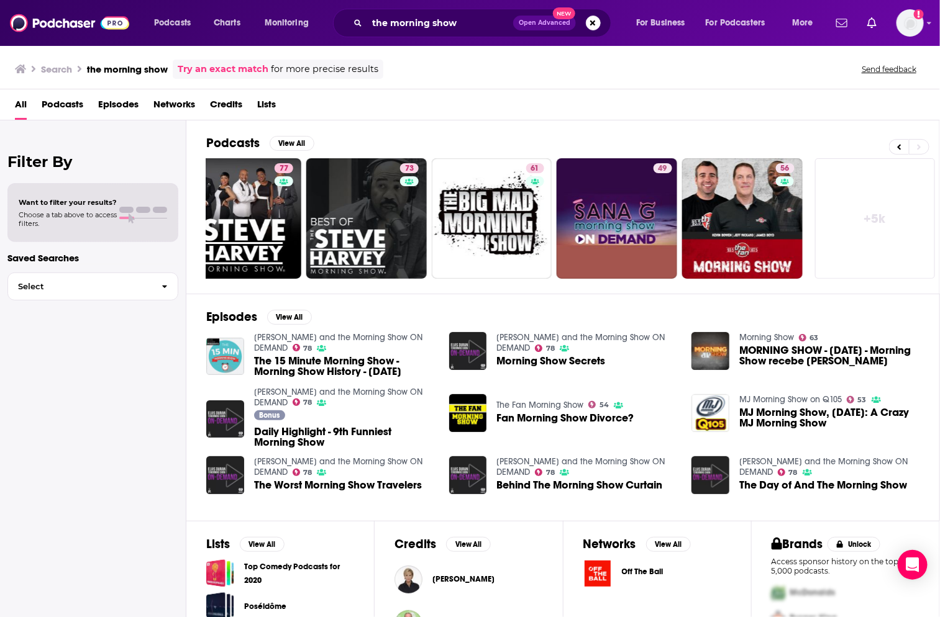
click at [855, 228] on link "+ 5k" at bounding box center [875, 218] width 120 height 120
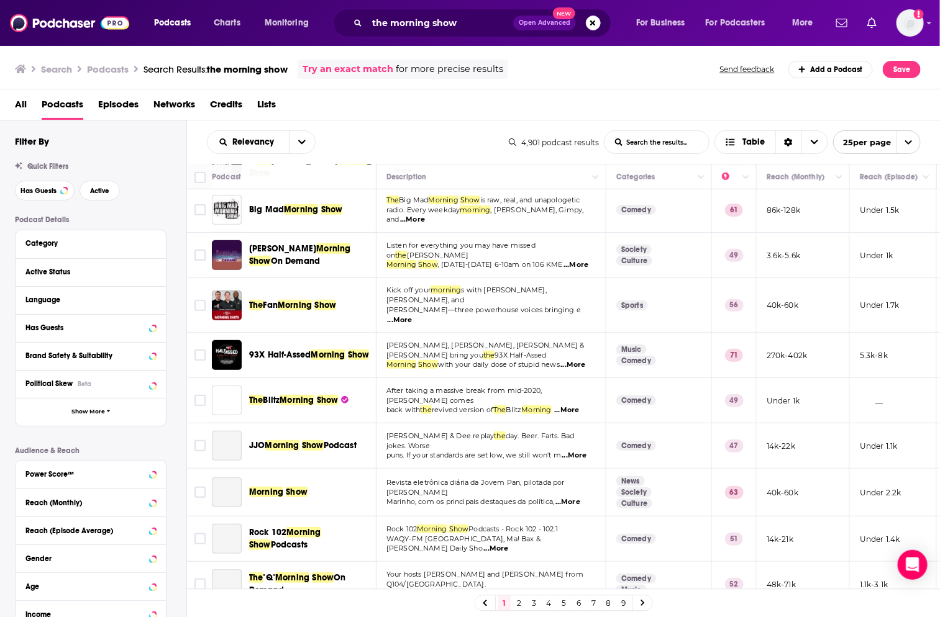
scroll to position [263, 0]
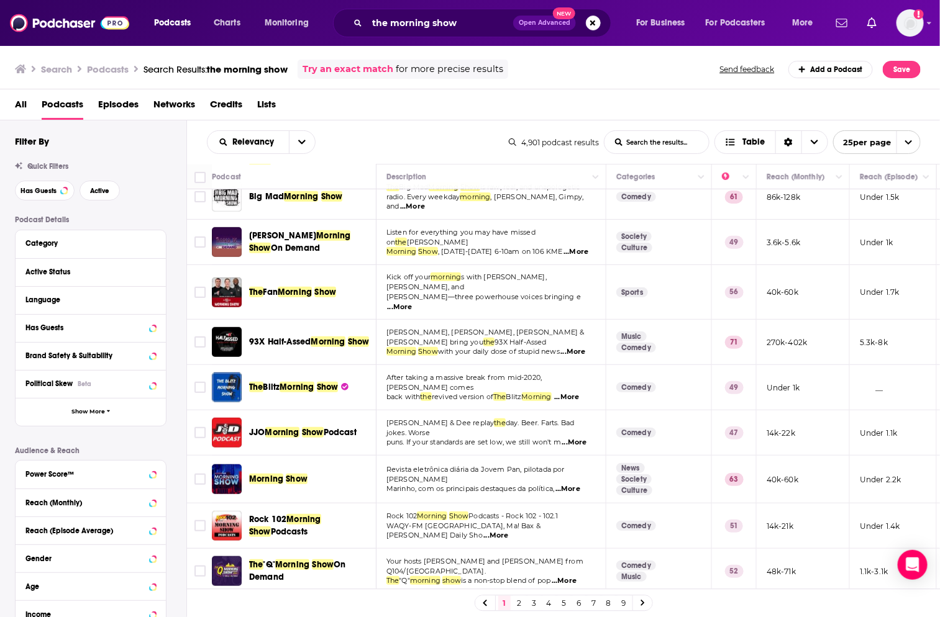
click at [418, 34] on div "the morning show Open Advanced New" at bounding box center [472, 23] width 278 height 29
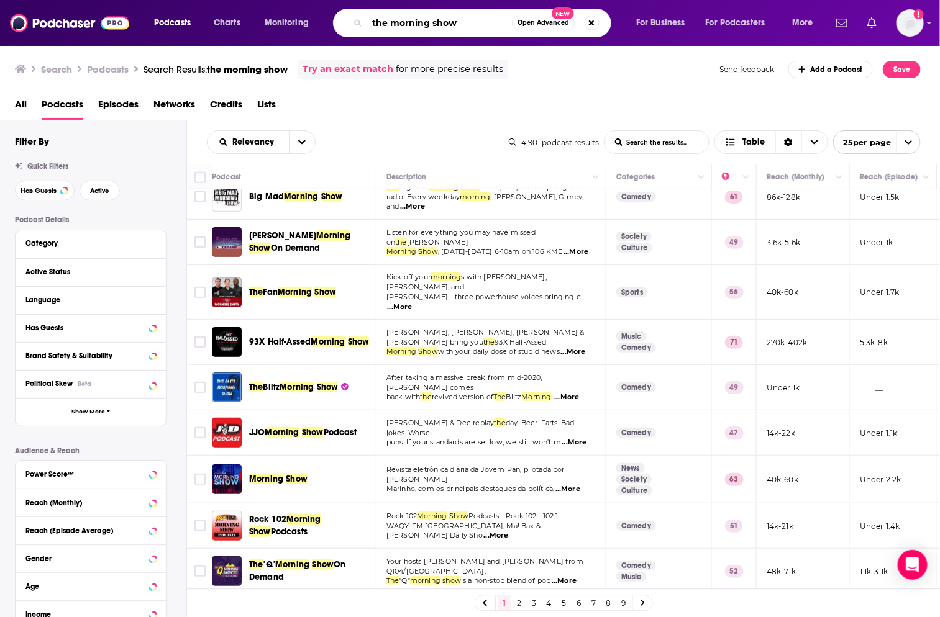
click at [418, 30] on input "the morning show" at bounding box center [439, 23] width 145 height 20
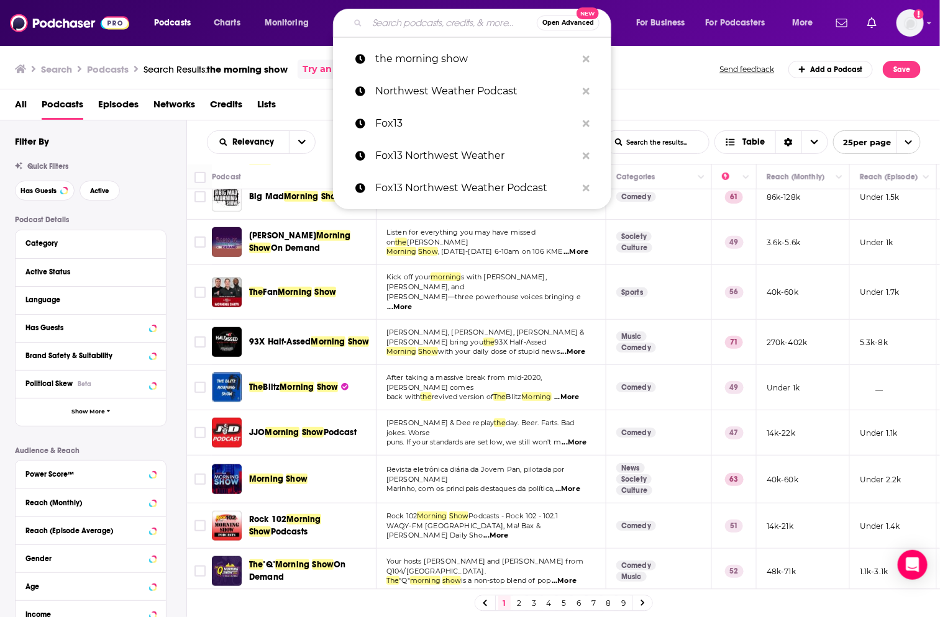
paste input "[URL][DOMAIN_NAME]"
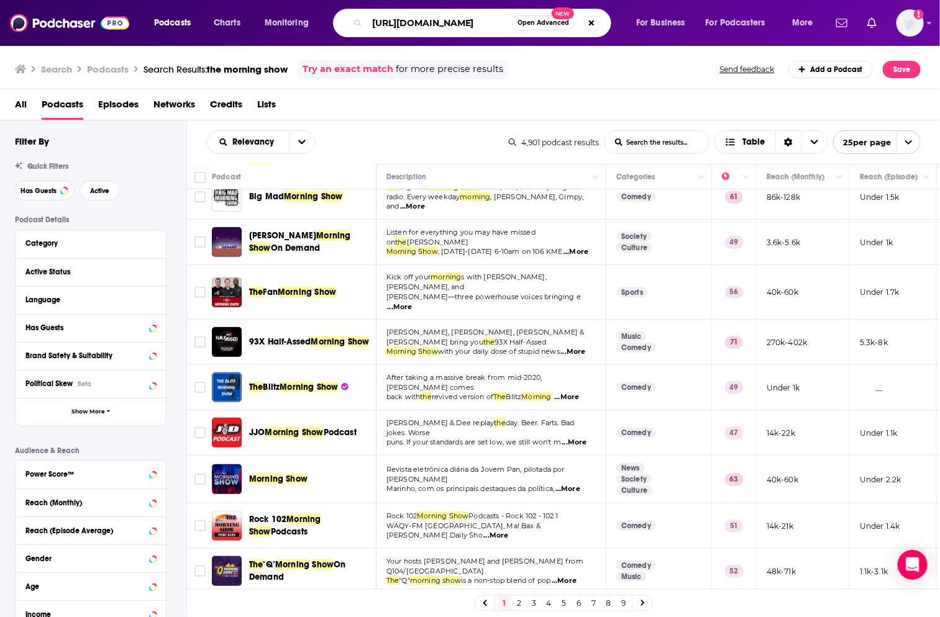
scroll to position [0, 235]
type input "[URL][DOMAIN_NAME]"
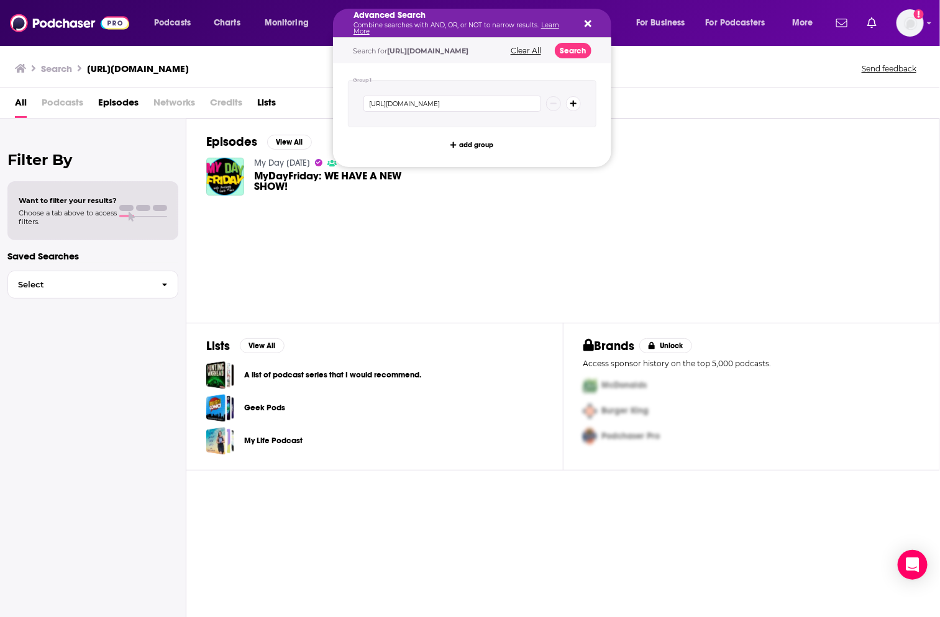
click at [463, 30] on p "Combine searches with AND, OR, or NOT to narrow results. Learn More" at bounding box center [461, 28] width 217 height 12
click at [412, 19] on h5 "Advanced Search" at bounding box center [461, 15] width 217 height 9
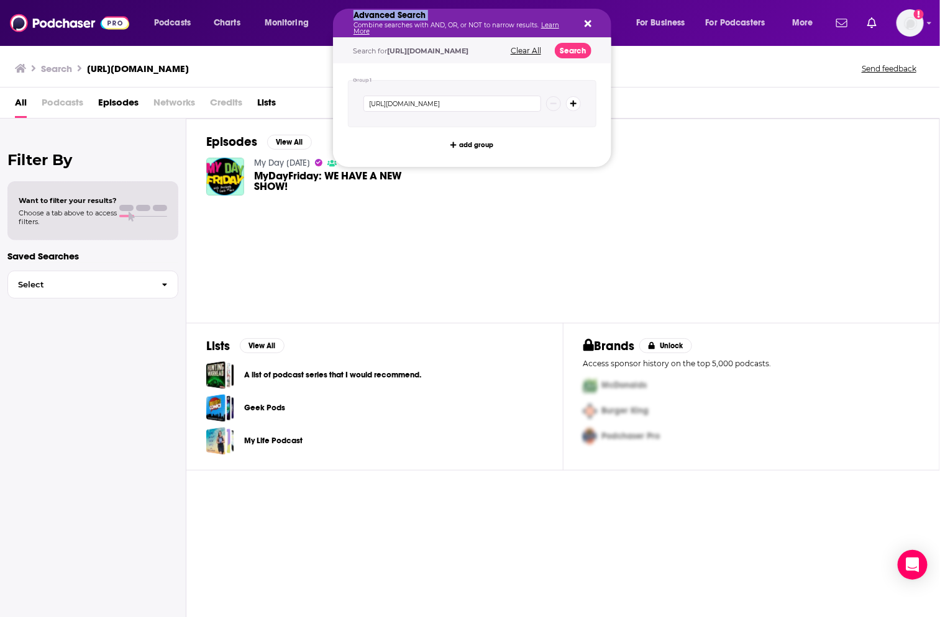
click at [589, 27] on icon "Search podcasts, credits, & more..." at bounding box center [587, 24] width 7 height 10
click at [440, 30] on p "Combine searches with AND, OR, or NOT to narrow results. Learn More" at bounding box center [461, 28] width 217 height 12
click at [412, 19] on h5 "Advanced Search" at bounding box center [461, 15] width 217 height 9
click at [169, 17] on span "Podcasts" at bounding box center [172, 22] width 37 height 17
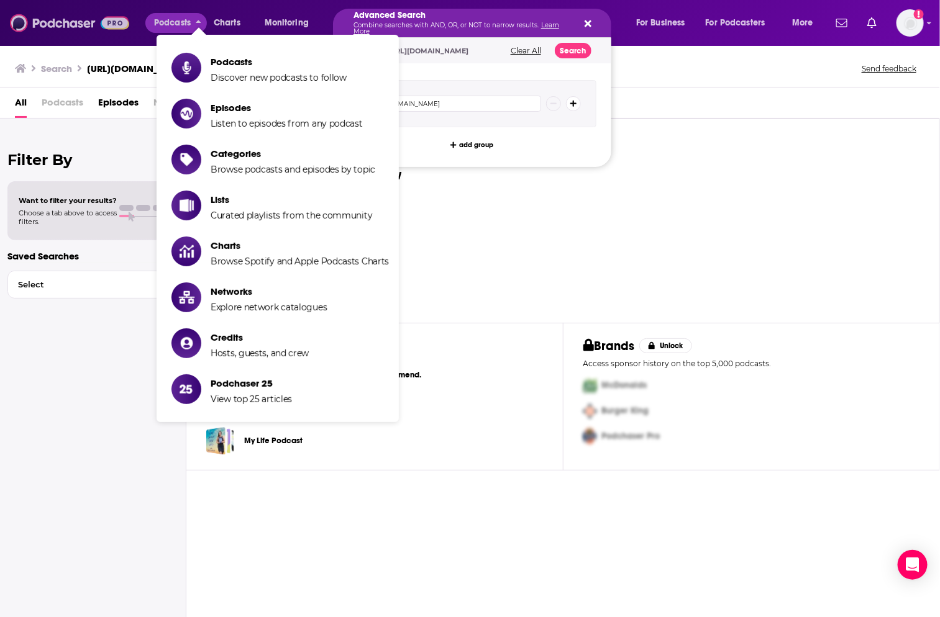
click at [67, 25] on img at bounding box center [69, 23] width 119 height 24
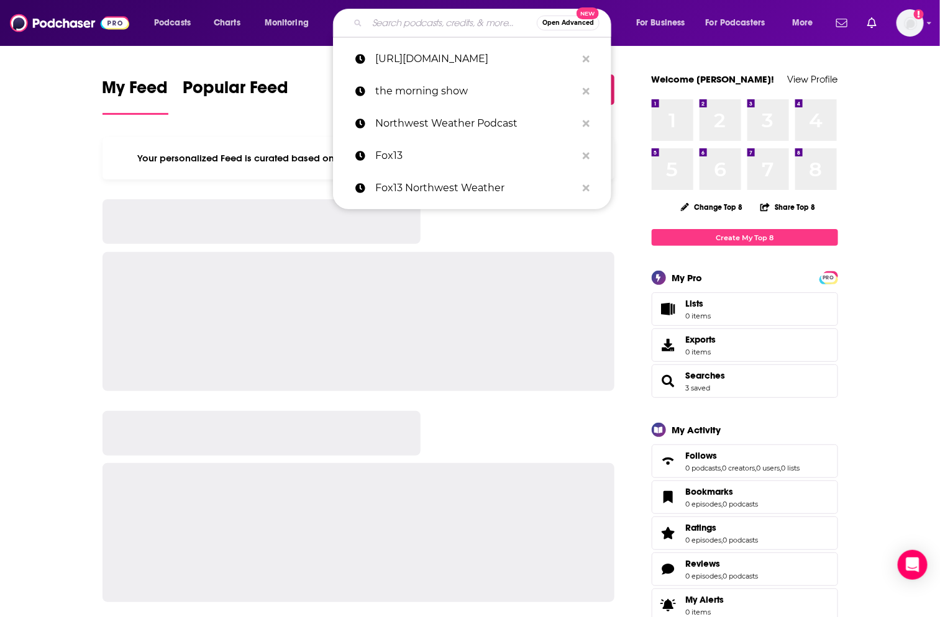
click at [155, 137] on div "Your personalized Feed is curated based on the Podcasts, Creators, Users, and L…" at bounding box center [358, 158] width 512 height 42
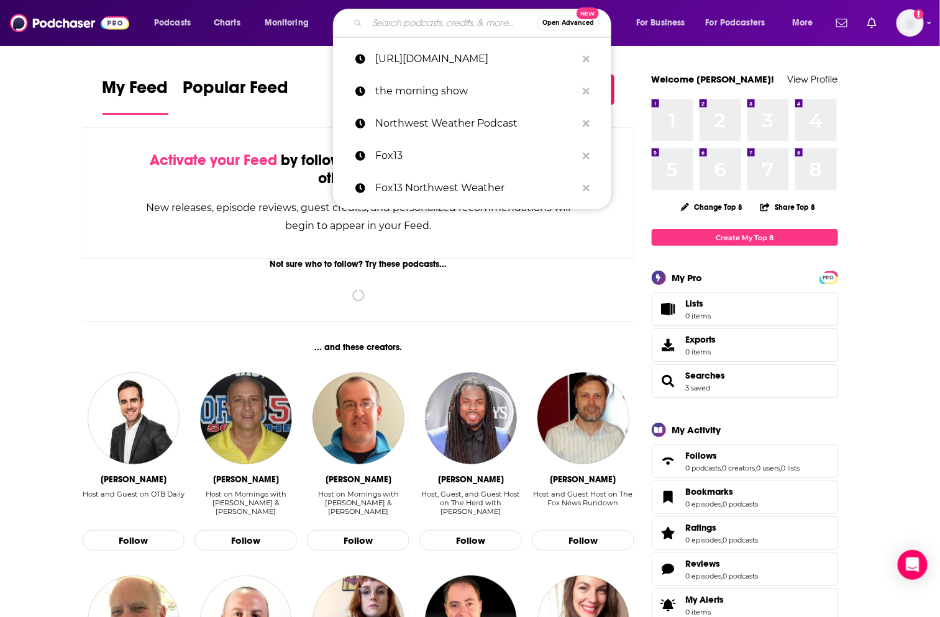
click at [391, 24] on input "Search podcasts, credits, & more..." at bounding box center [452, 23] width 170 height 20
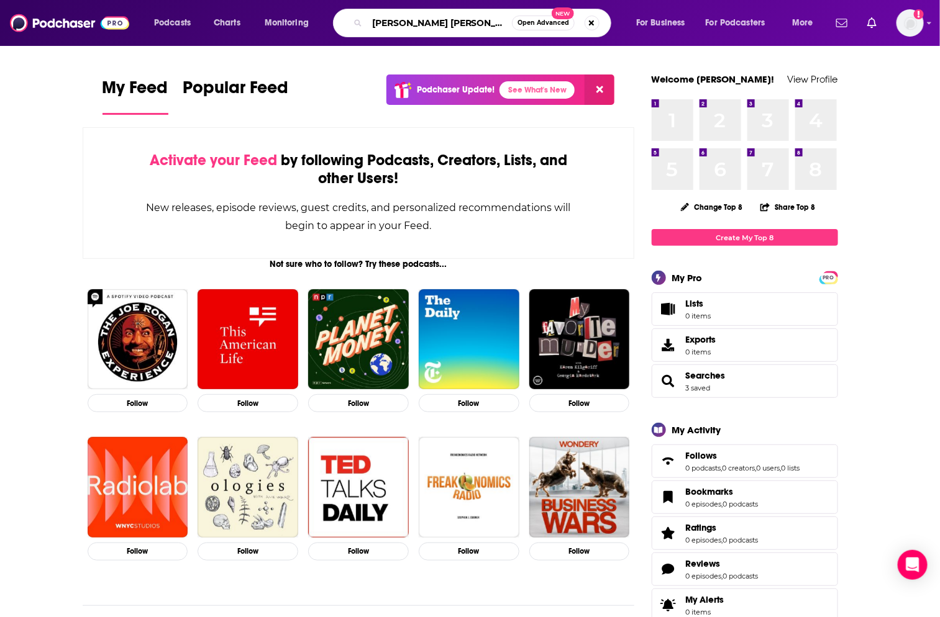
type input "[PERSON_NAME] [PERSON_NAME] the morning show"
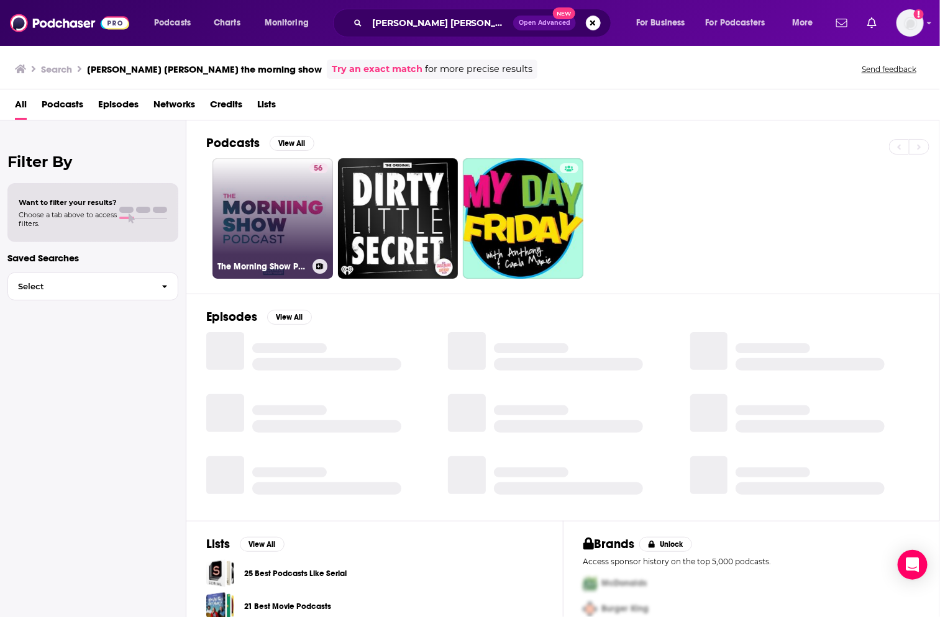
click at [233, 218] on link "56 The Morning Show Podcast" at bounding box center [272, 218] width 120 height 120
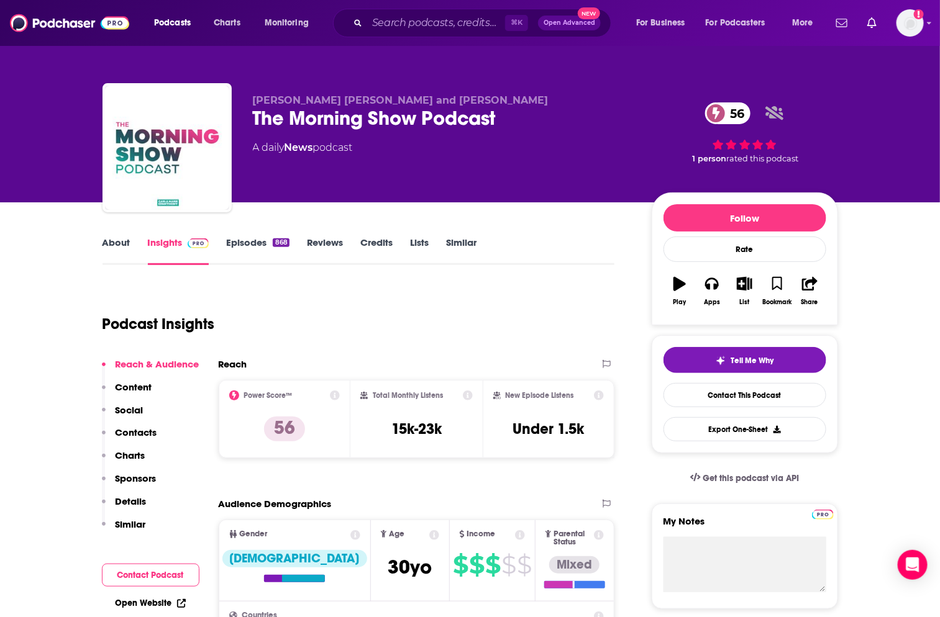
click at [412, 423] on h3 "15k-23k" at bounding box center [416, 429] width 50 height 19
copy div "15k-23k"
